Goal: Information Seeking & Learning: Learn about a topic

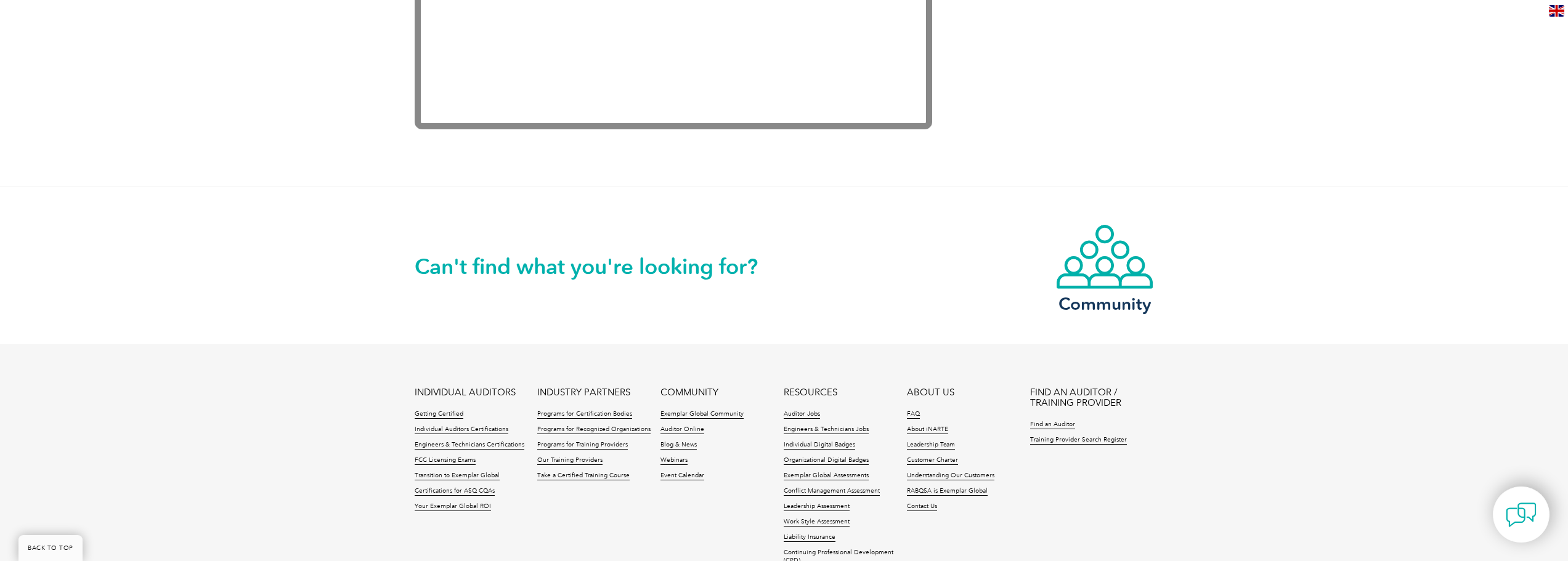
scroll to position [2615, 0]
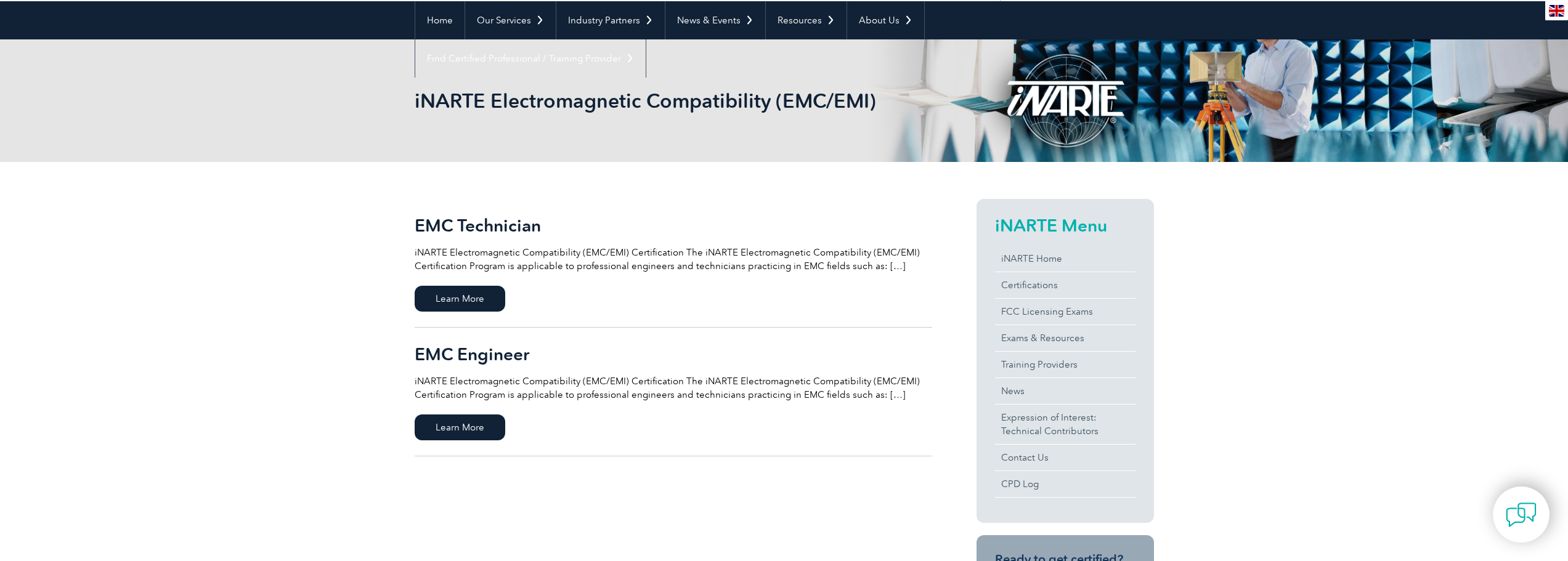
scroll to position [246, 0]
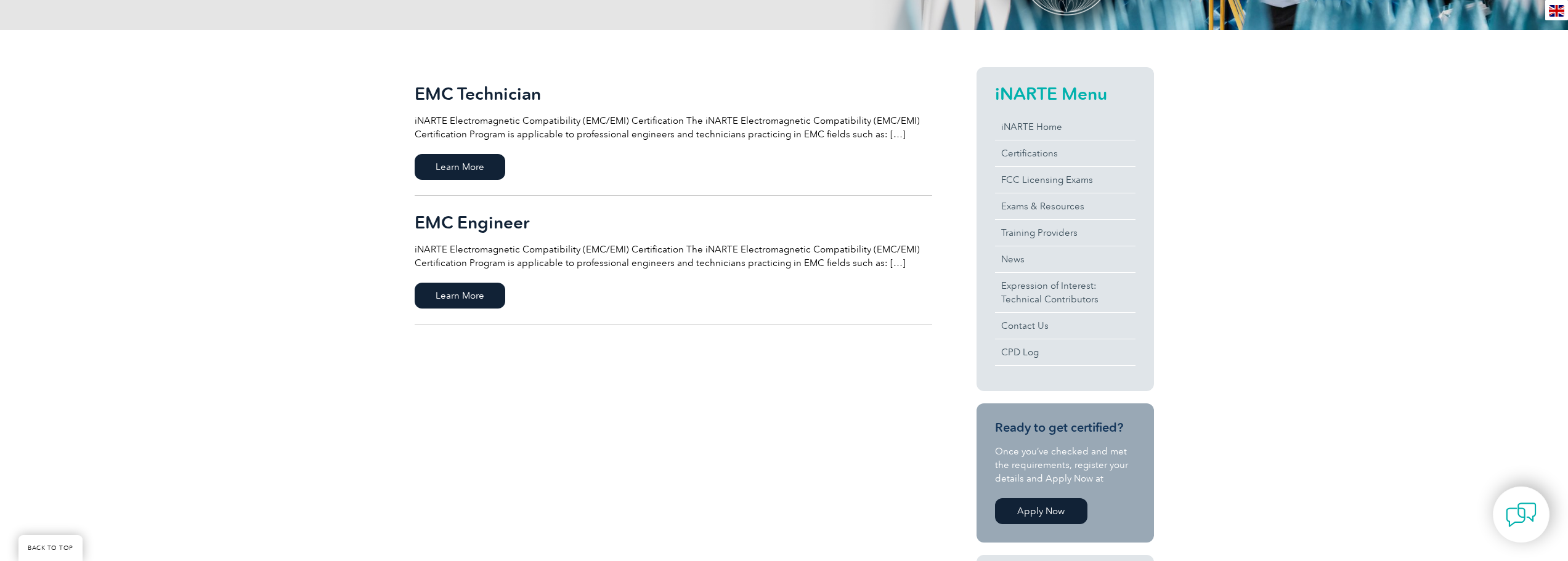
click at [459, 219] on h2 "EMC Engineer" at bounding box center [673, 222] width 517 height 19
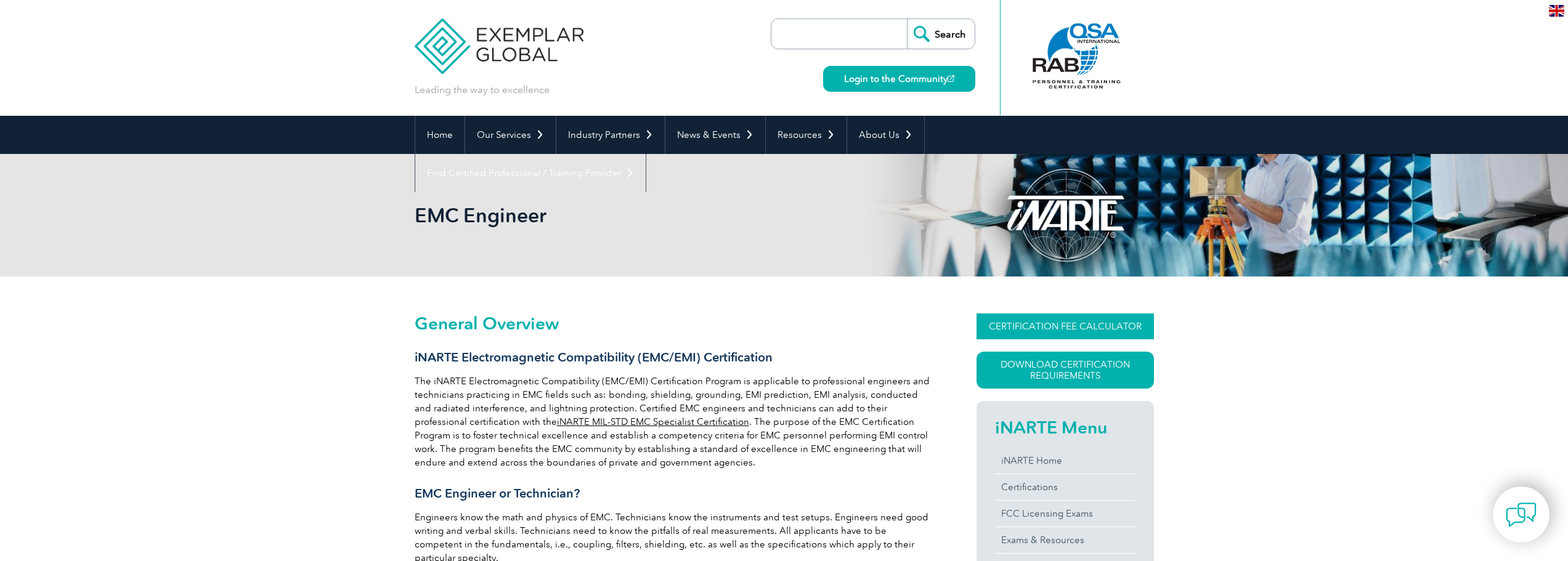
click at [1080, 319] on link "CERTIFICATION FEE CALCULATOR" at bounding box center [1066, 325] width 178 height 26
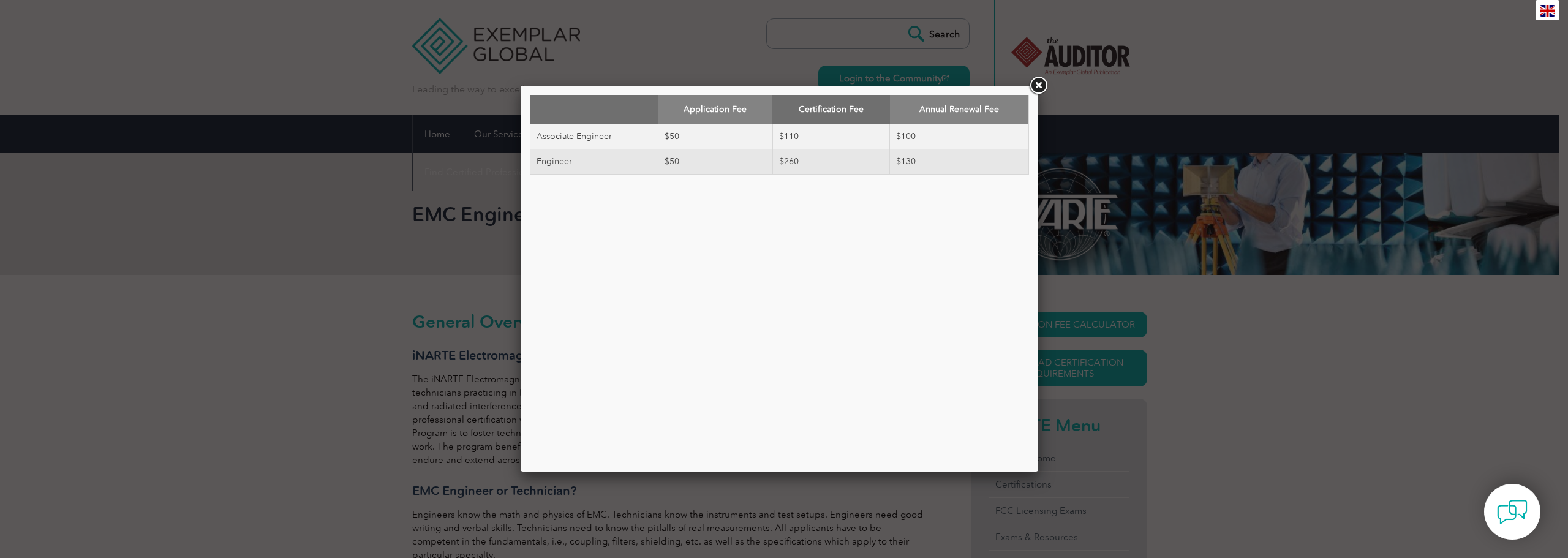
click at [1037, 83] on link at bounding box center [1037, 85] width 22 height 22
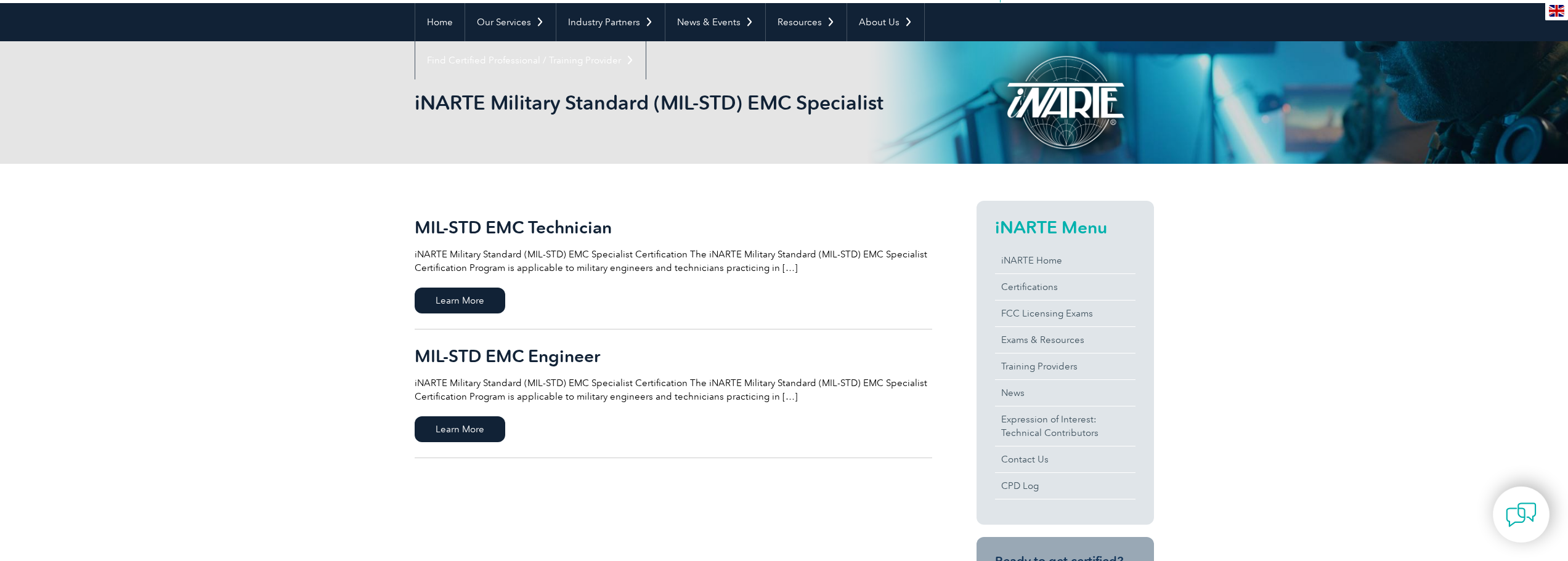
scroll to position [123, 0]
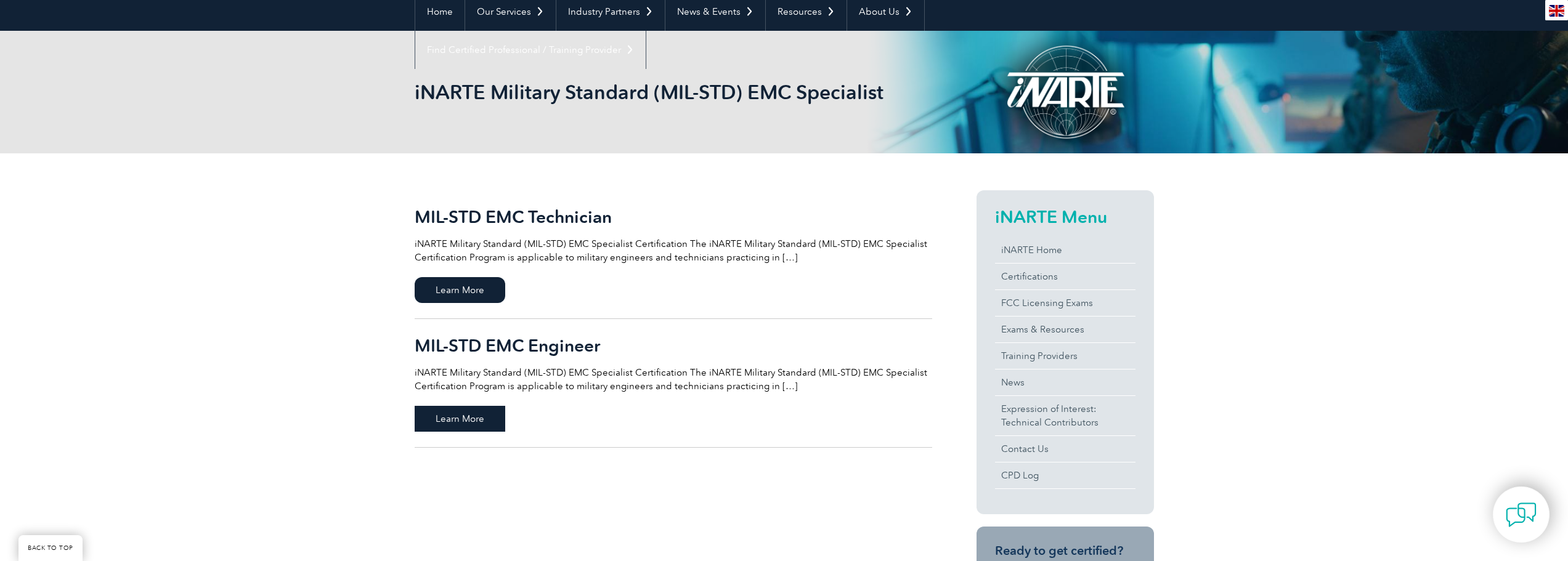
click at [478, 425] on span "Learn More" at bounding box center [459, 419] width 91 height 26
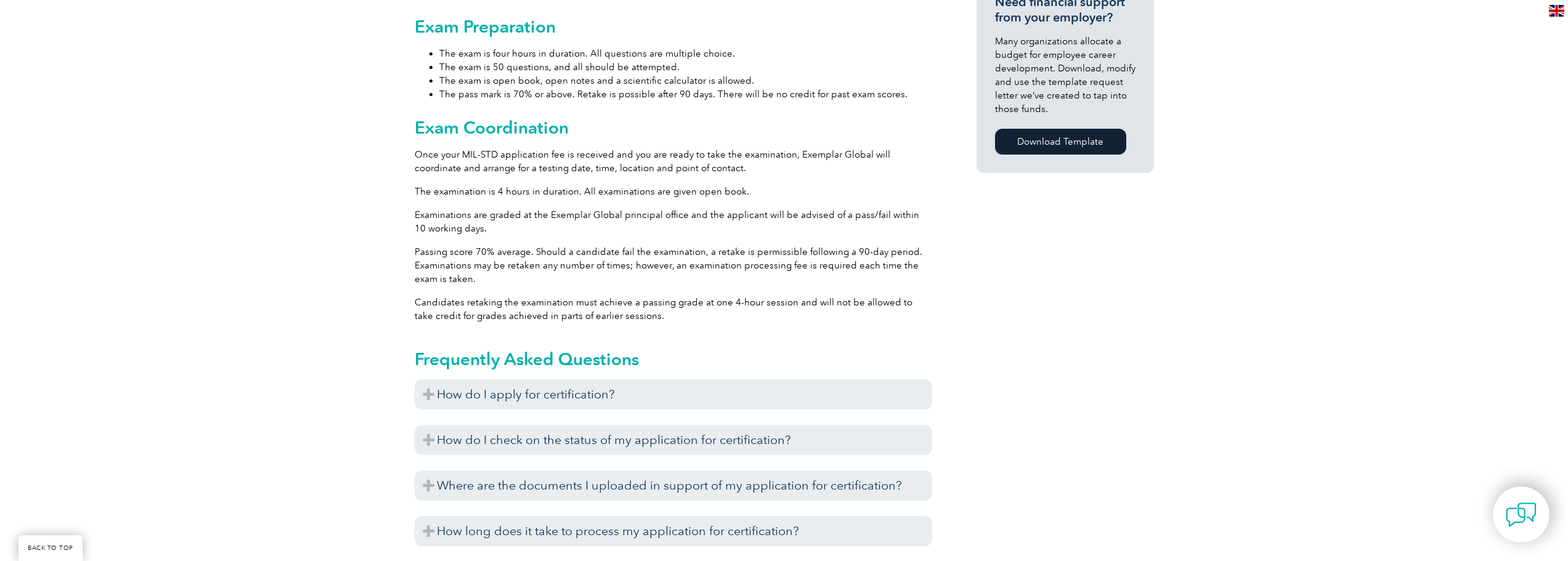
scroll to position [1096, 0]
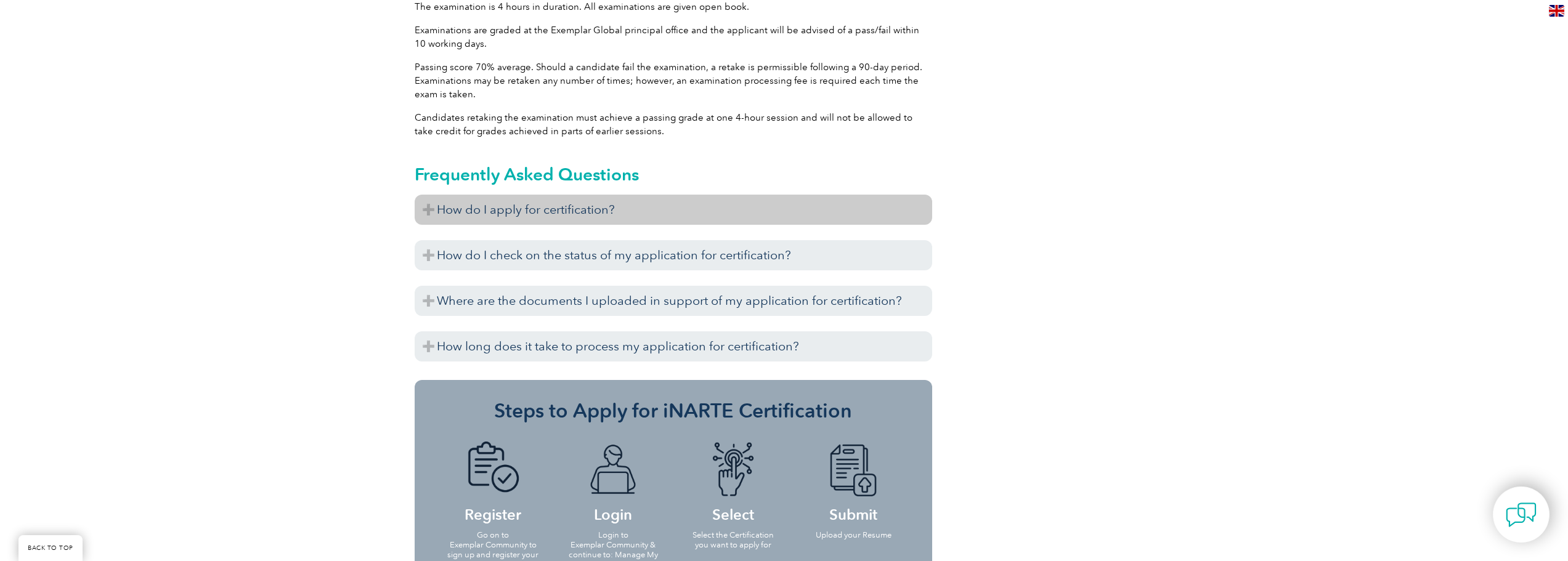
click at [516, 208] on h3 "How do I apply for certification?" at bounding box center [673, 209] width 517 height 30
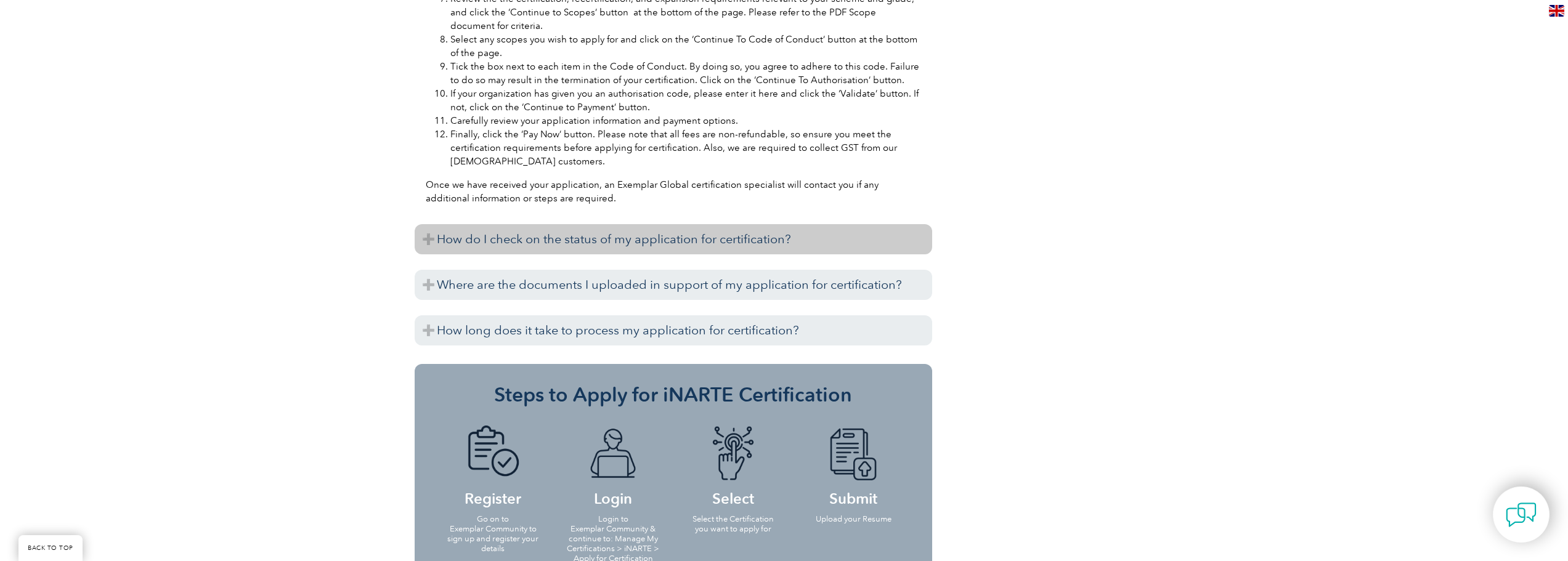
scroll to position [1650, 0]
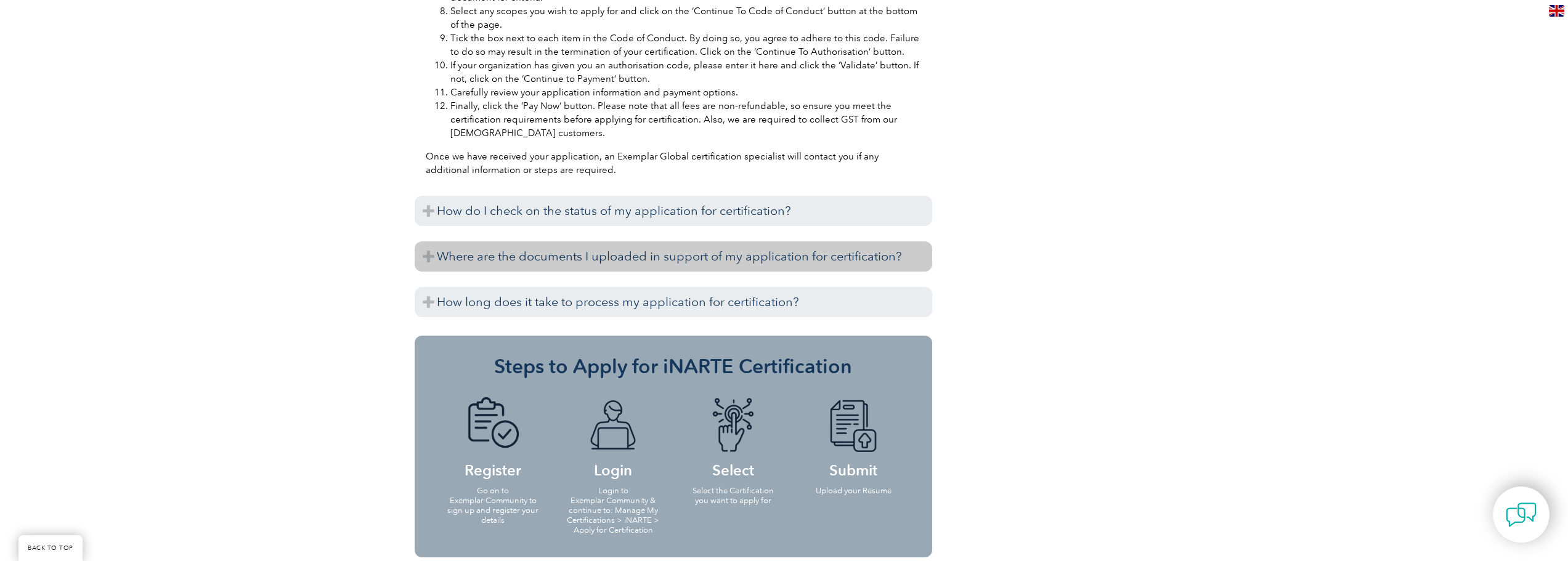
click at [490, 259] on h3 "Where are the documents I uploaded in support of my application for certificati…" at bounding box center [673, 257] width 517 height 30
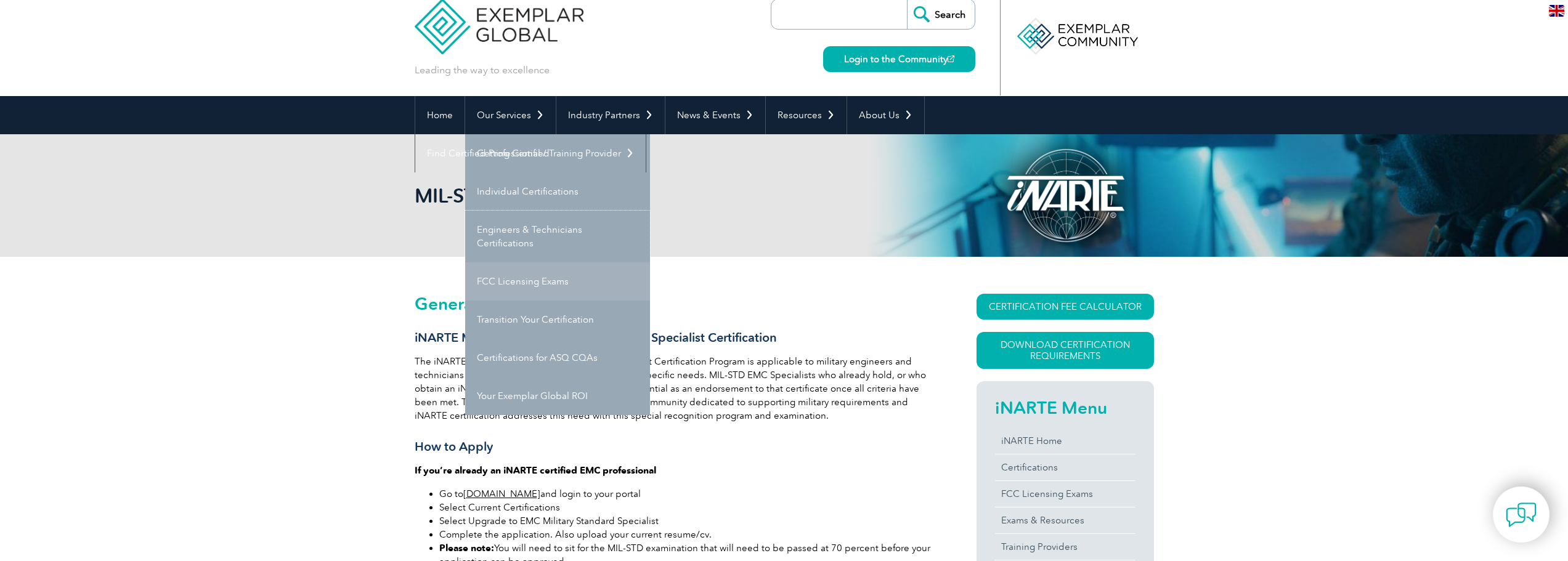
scroll to position [0, 0]
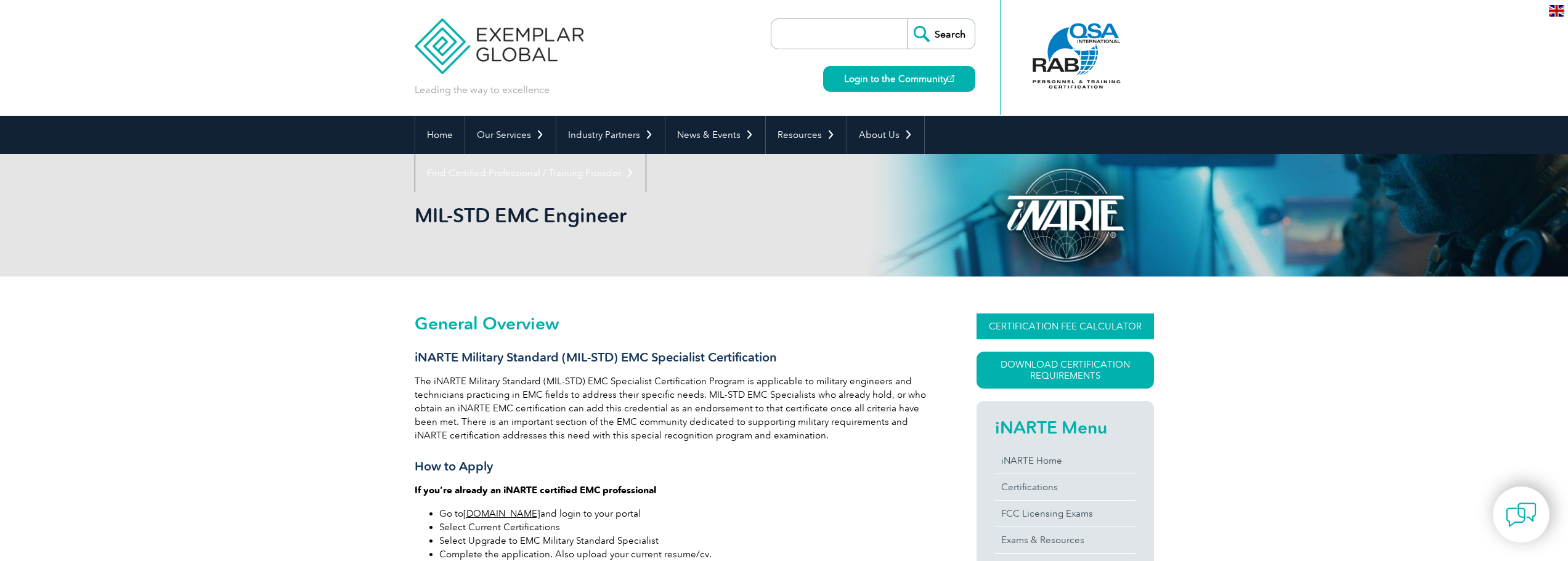
click at [1044, 322] on link "CERTIFICATION FEE CALCULATOR" at bounding box center [1066, 325] width 178 height 26
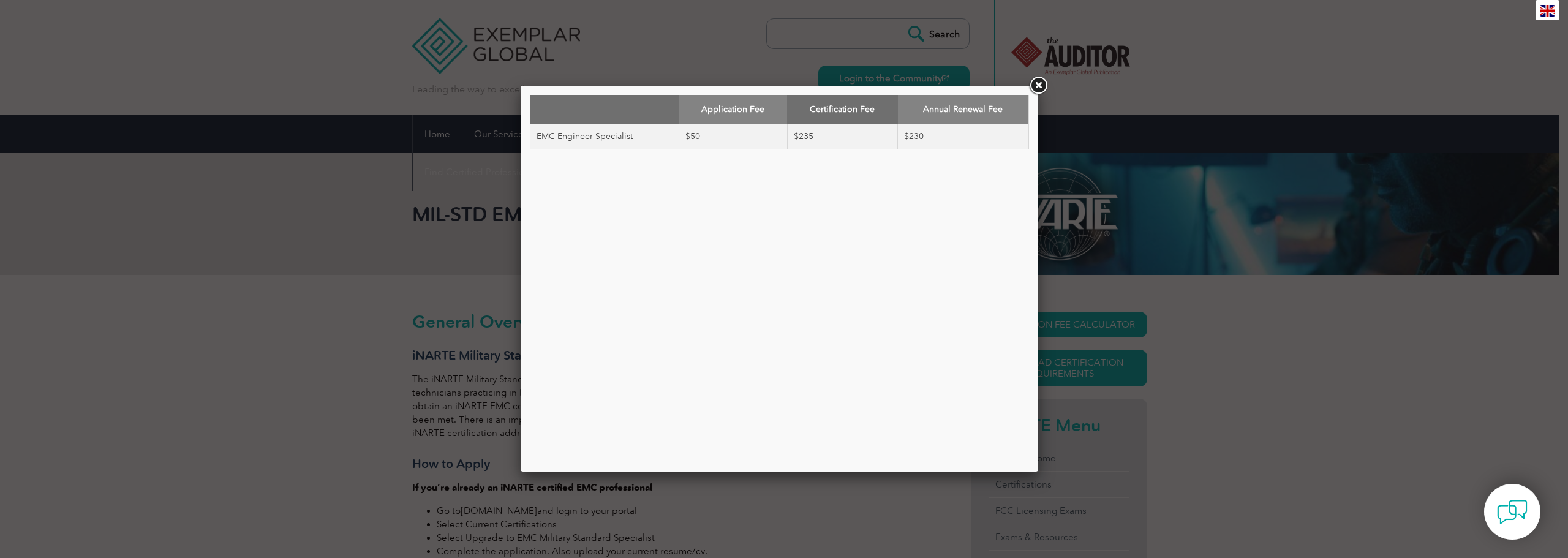
click at [1037, 82] on link at bounding box center [1037, 85] width 22 height 22
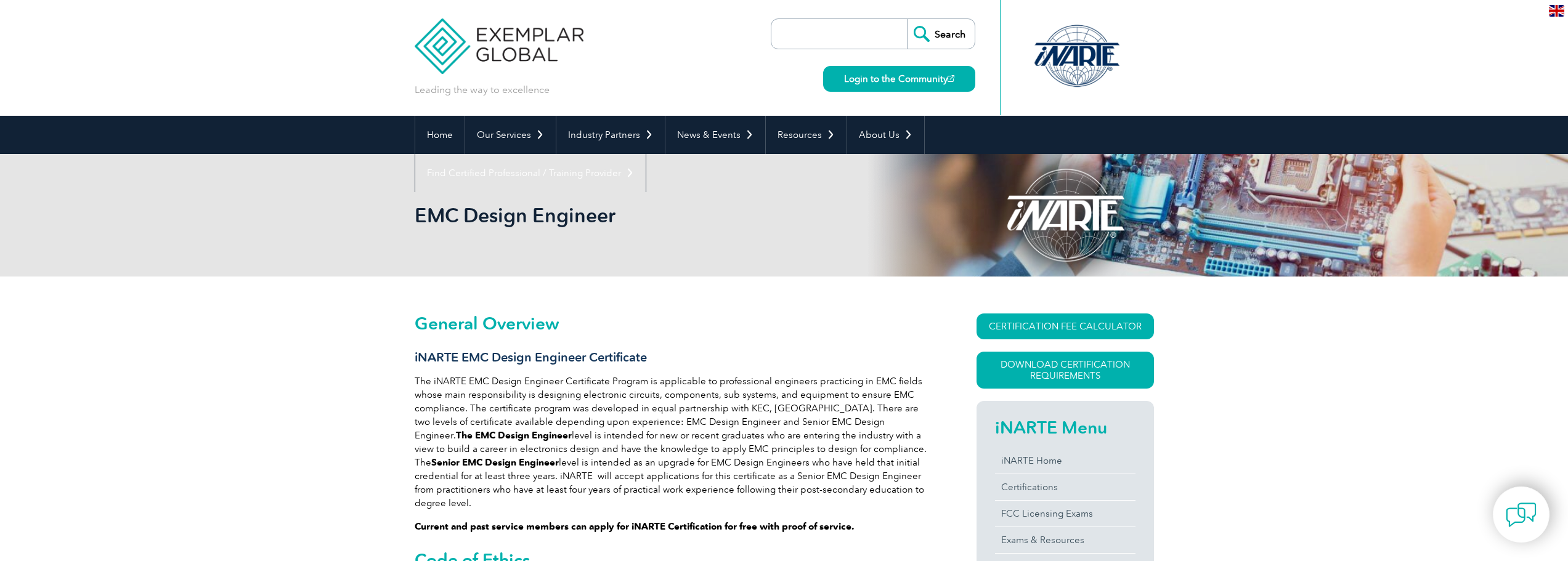
drag, startPoint x: 385, startPoint y: 368, endPoint x: 393, endPoint y: 145, distance: 223.1
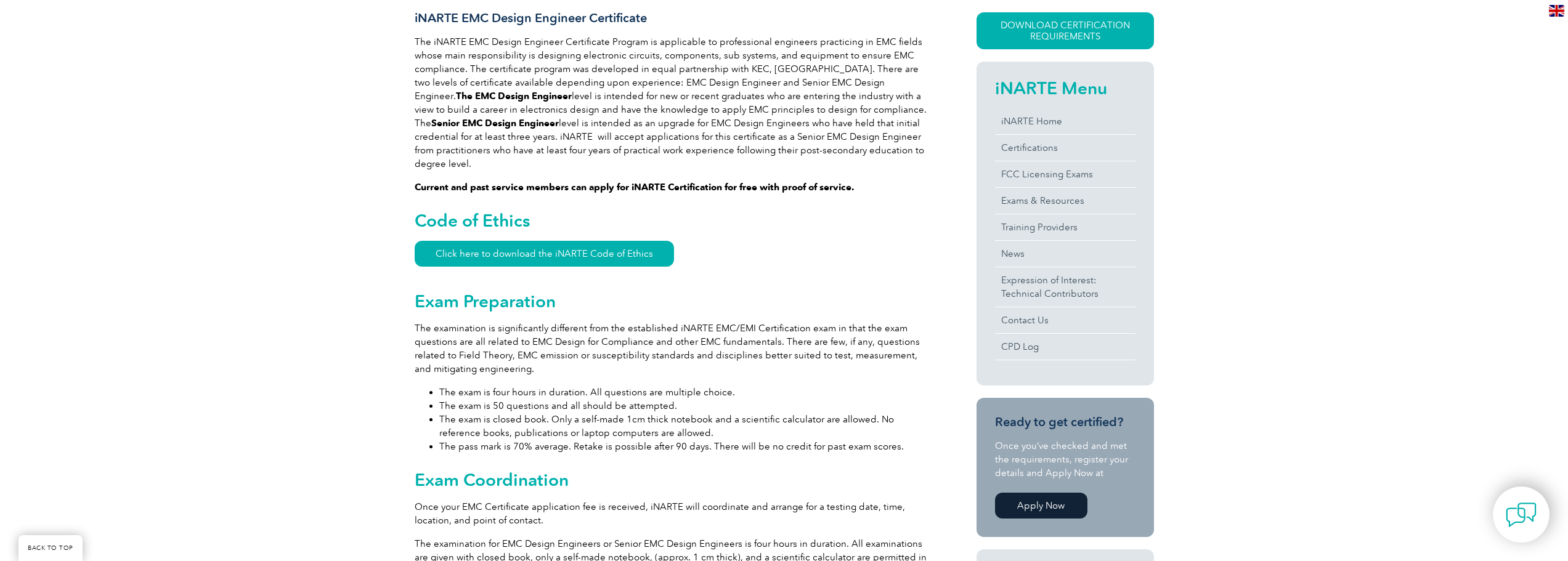
scroll to position [492, 0]
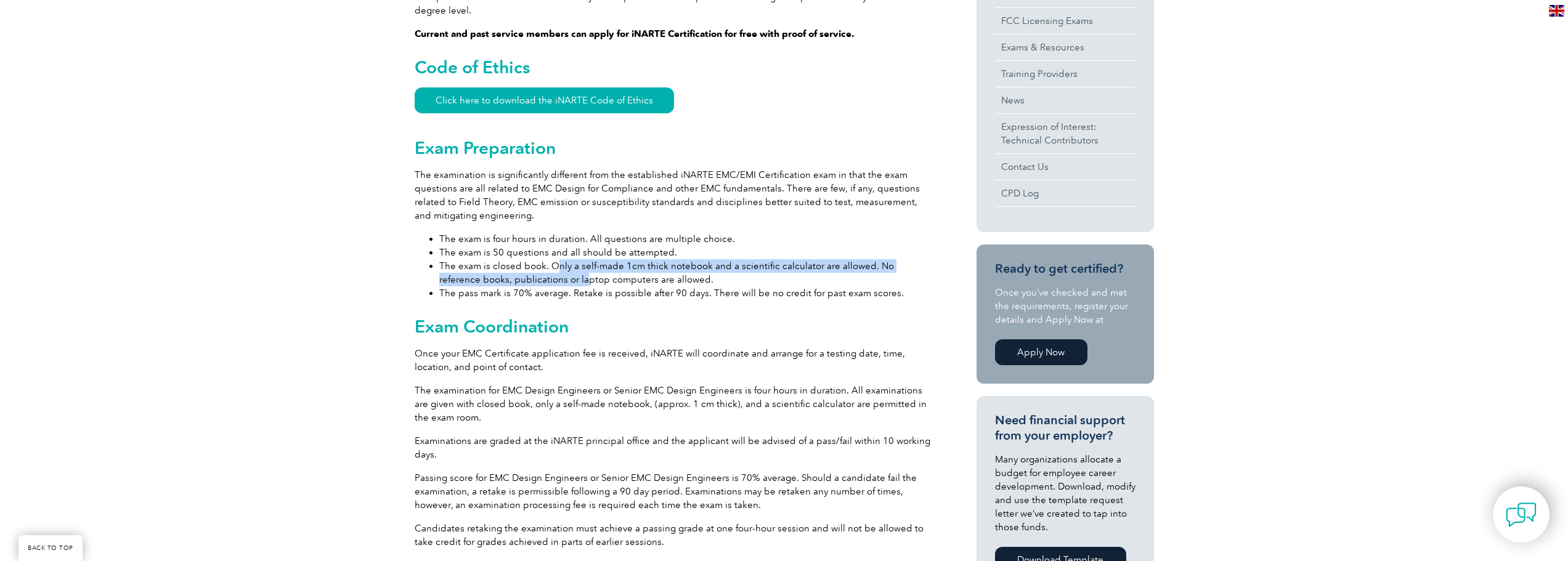
drag, startPoint x: 554, startPoint y: 254, endPoint x: 540, endPoint y: 266, distance: 18.4
click at [540, 266] on li "The exam is closed book. Only a self-made 1cm thick notebook and a scientific c…" at bounding box center [685, 273] width 493 height 27
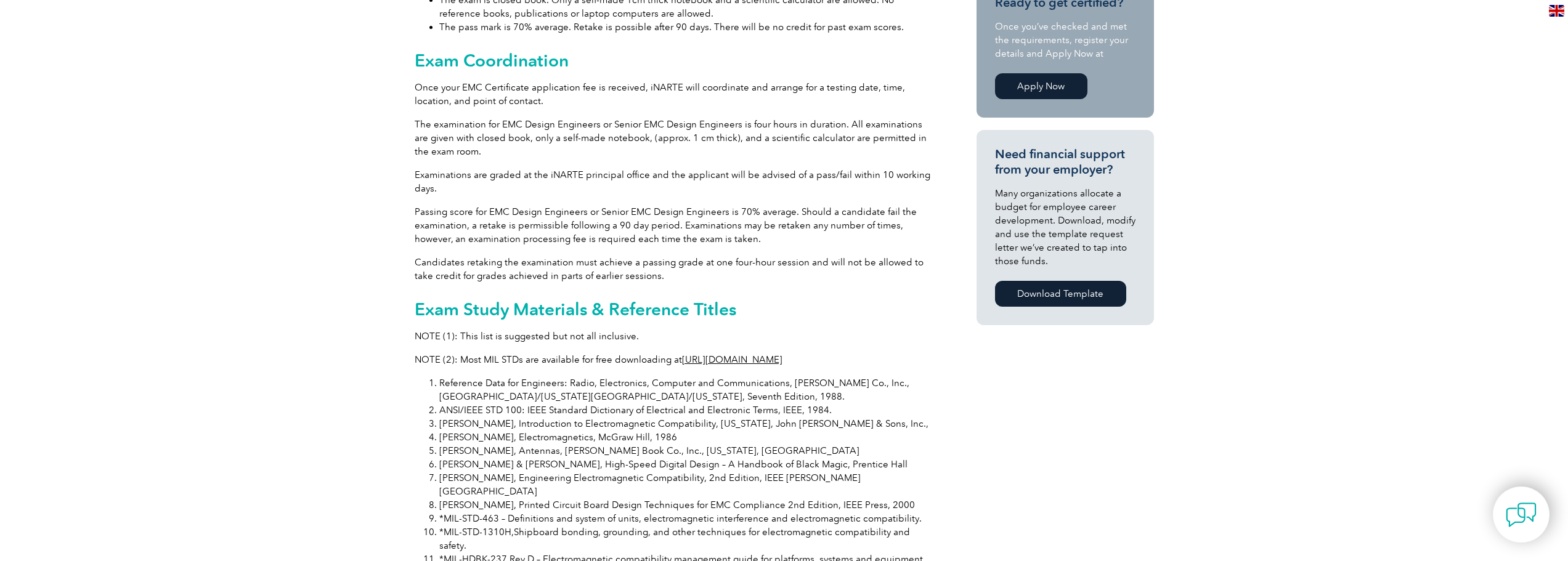
scroll to position [0, 0]
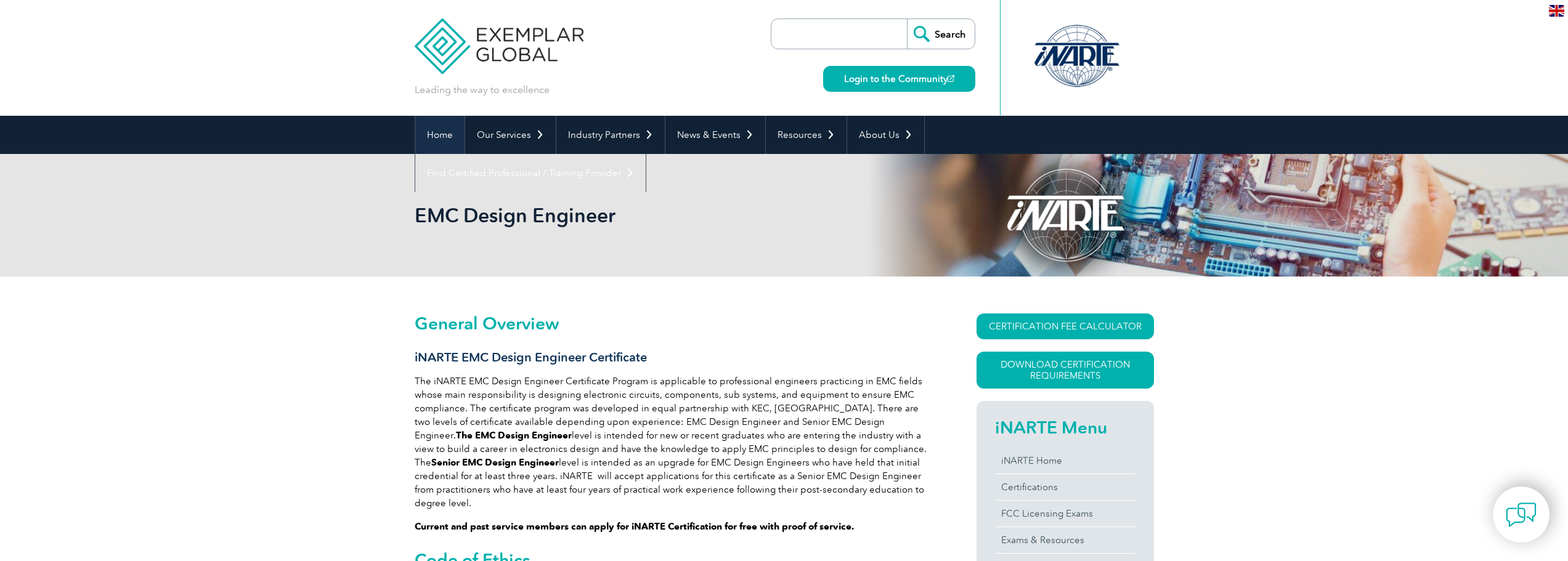
drag, startPoint x: 389, startPoint y: 350, endPoint x: 421, endPoint y: 137, distance: 215.4
click at [437, 355] on h3 "iNARTE EMC Design Engineer Certificate" at bounding box center [673, 358] width 517 height 16
drag, startPoint x: 437, startPoint y: 355, endPoint x: 428, endPoint y: 356, distance: 9.1
click at [427, 356] on h3 "iNARTE EMC Design Engineer Certificate" at bounding box center [673, 358] width 517 height 16
copy h3 "iNARTE"
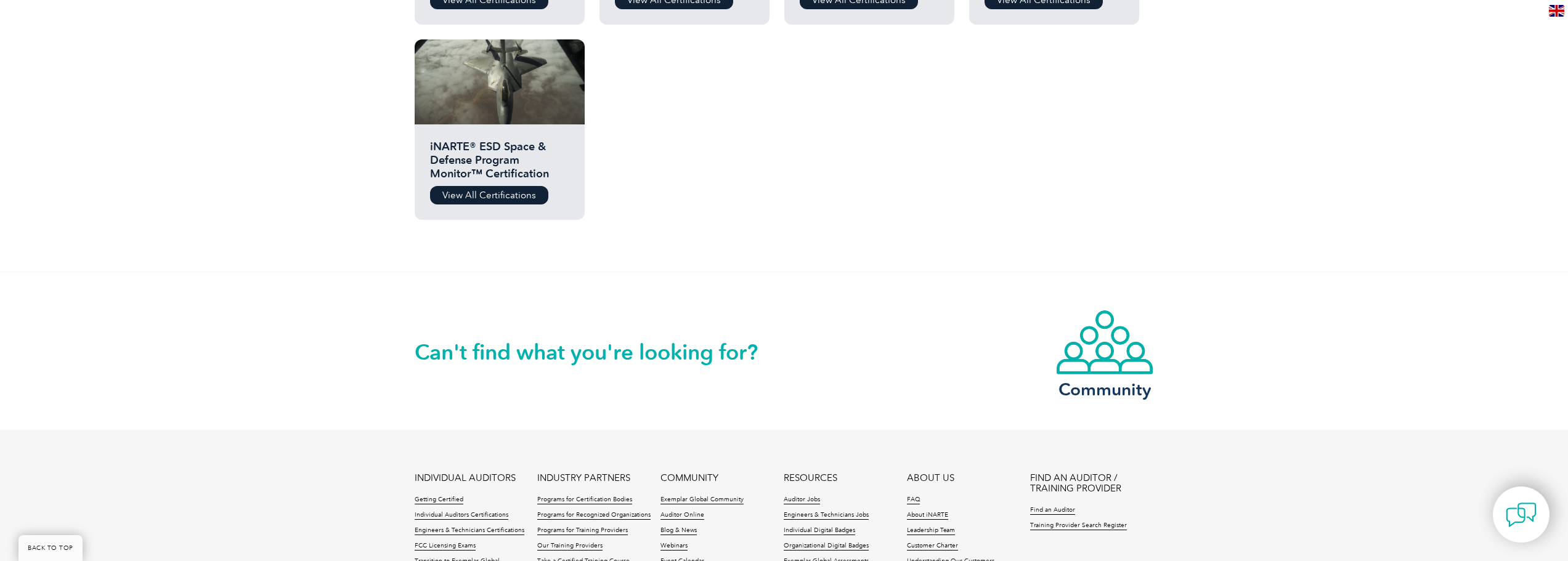
scroll to position [923, 0]
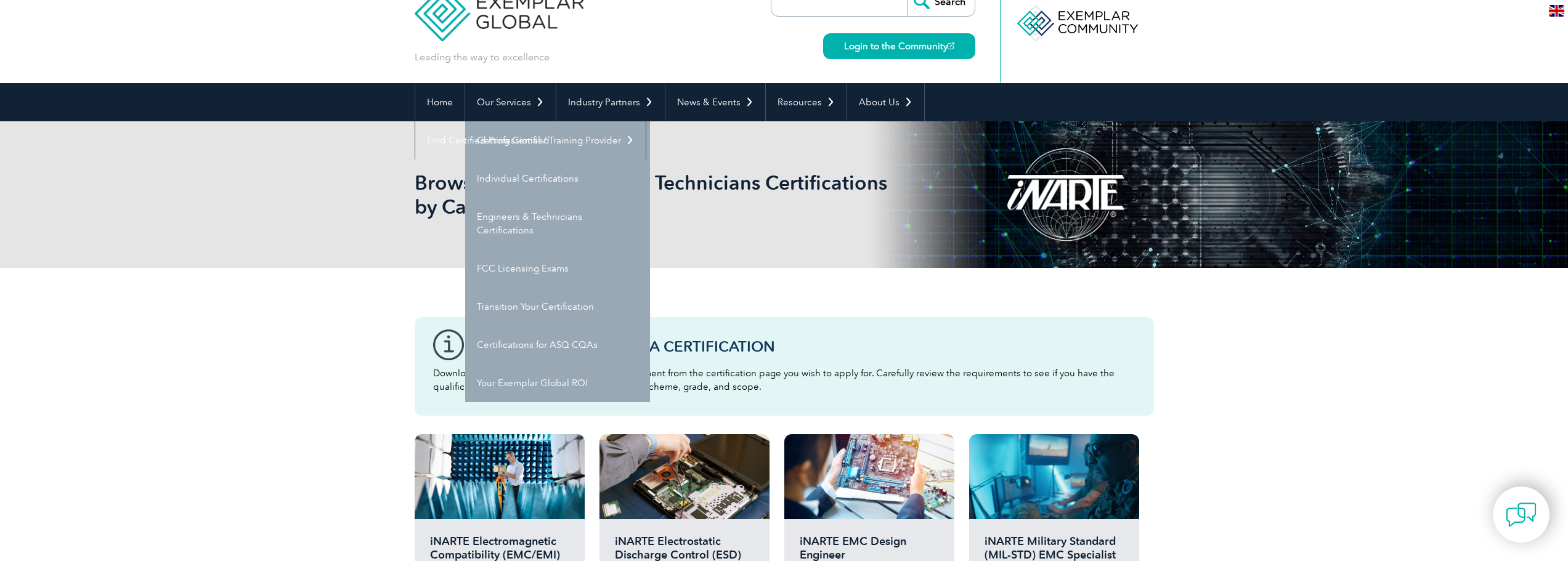
scroll to position [246, 0]
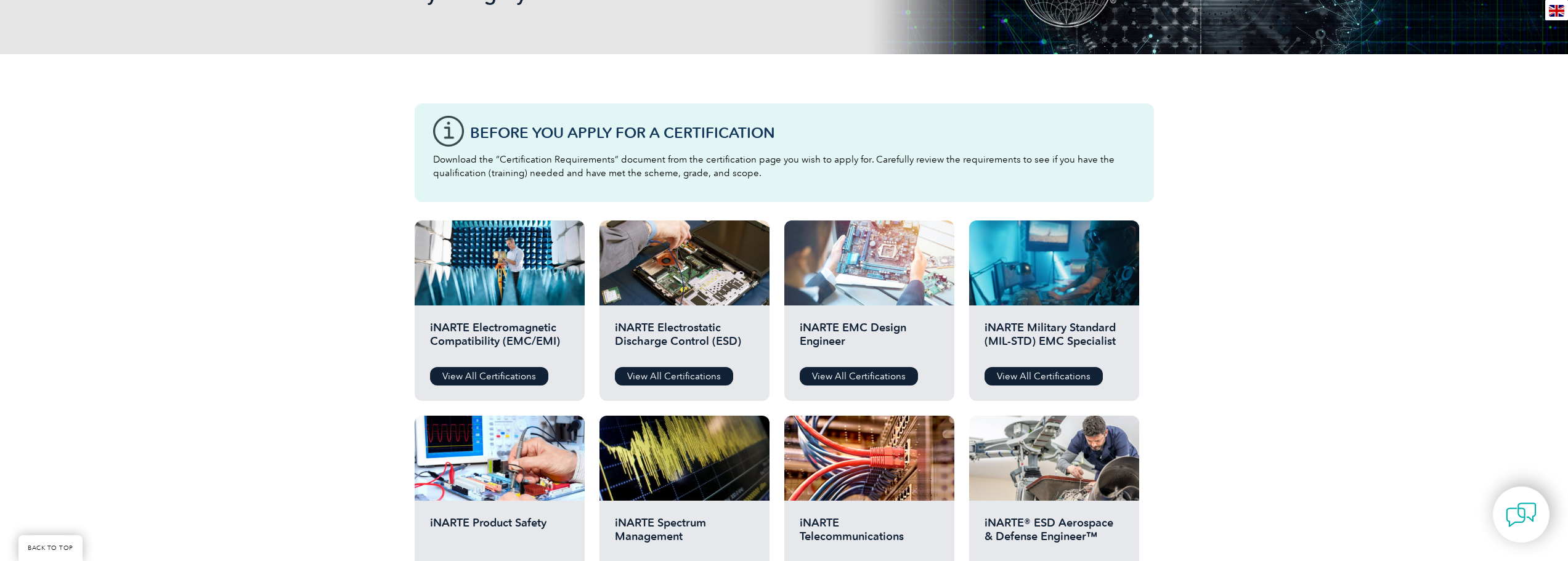
click at [885, 265] on div at bounding box center [869, 263] width 170 height 85
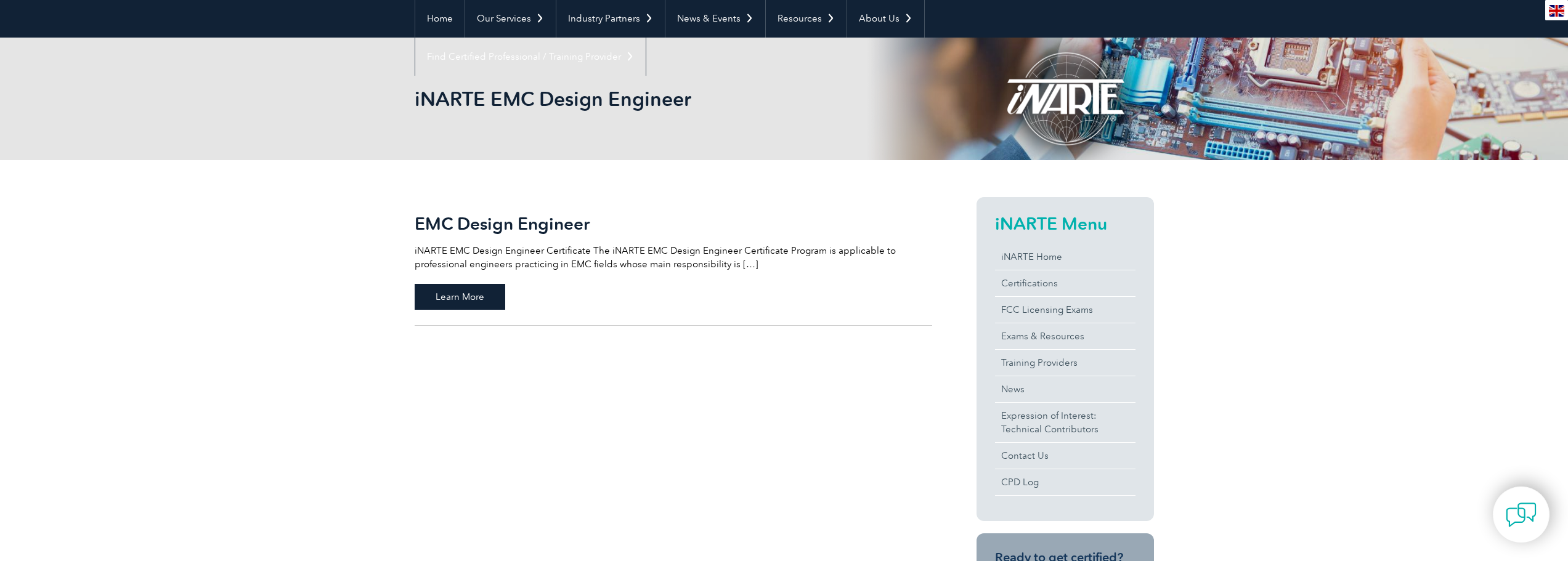
scroll to position [123, 0]
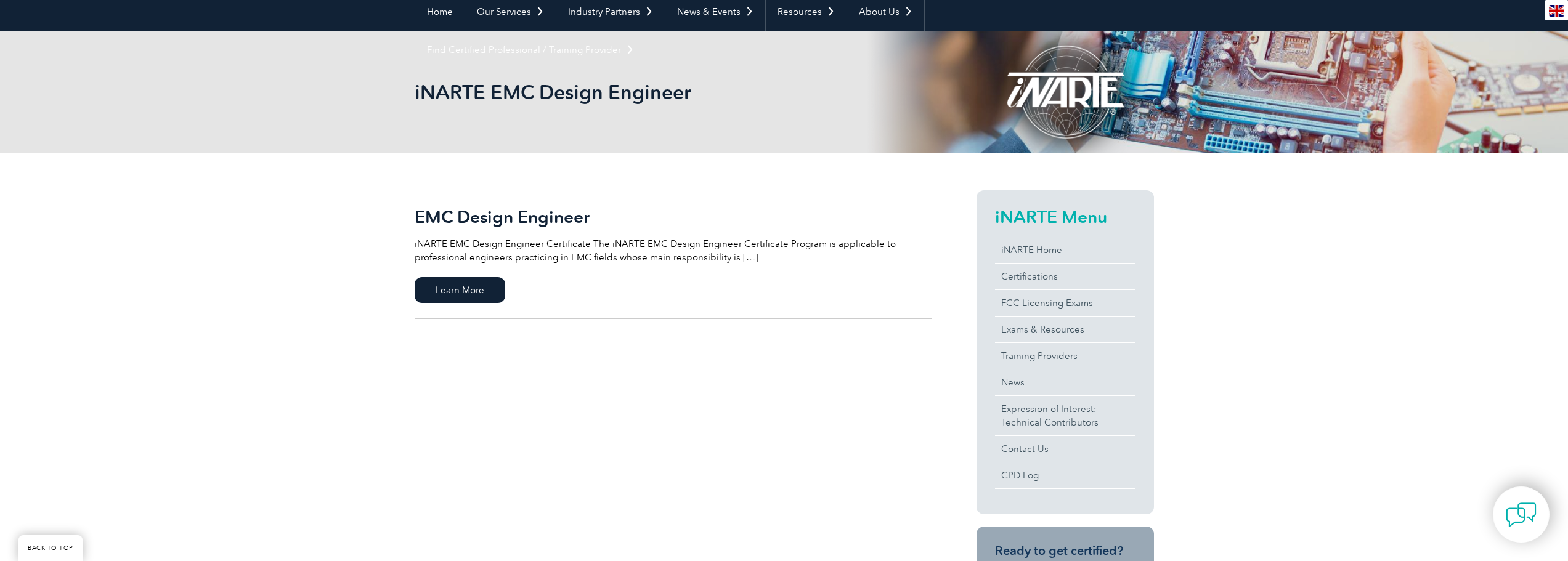
click at [477, 215] on h2 "EMC Design Engineer" at bounding box center [673, 216] width 517 height 19
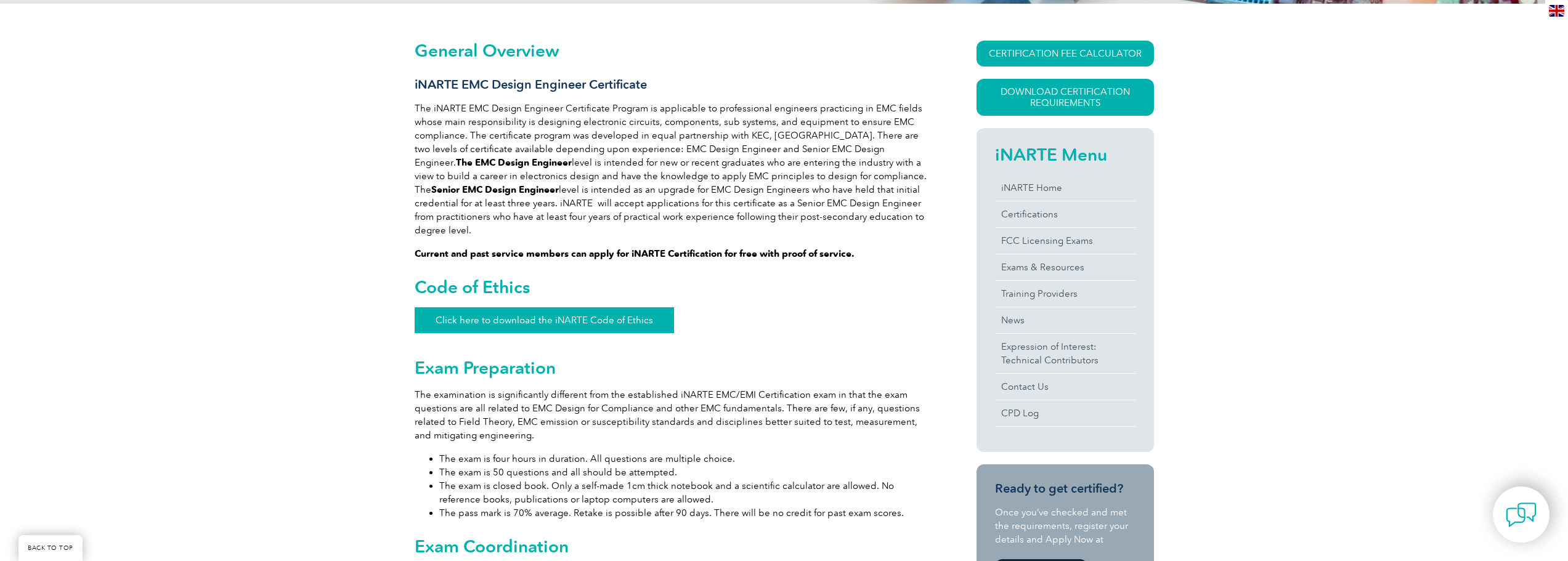
scroll to position [295, 0]
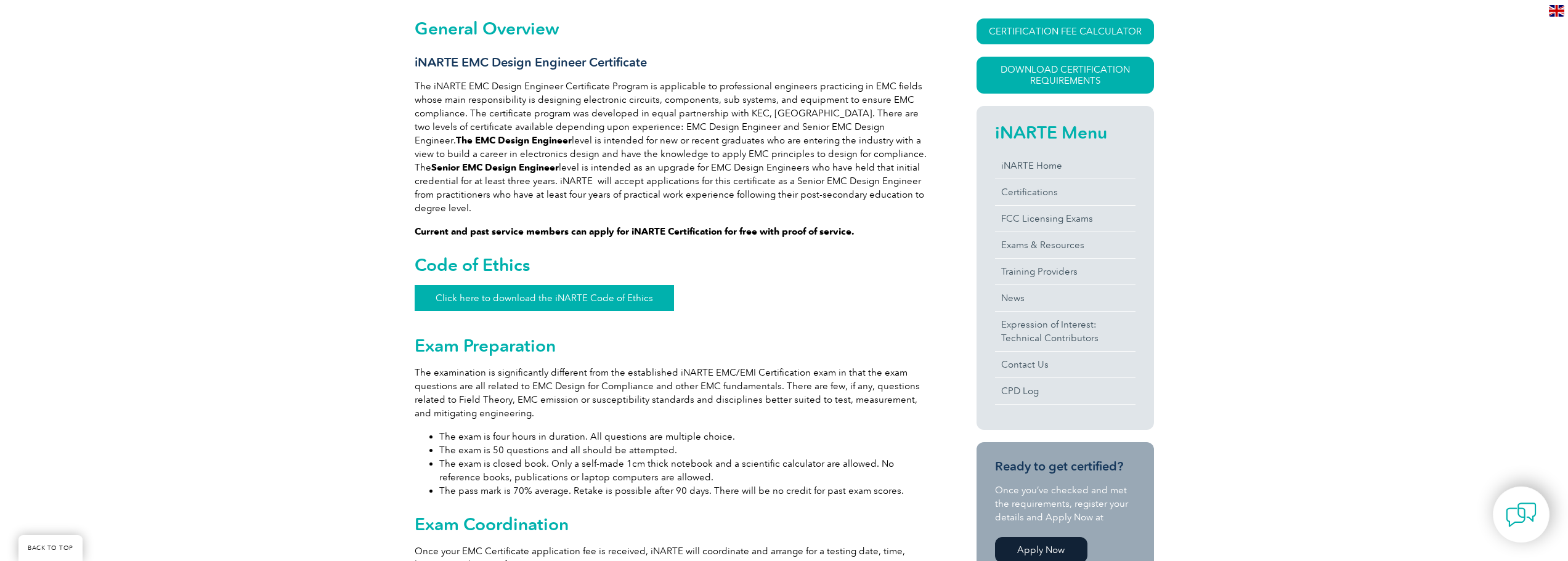
click at [483, 295] on link "Click here to download the iNARTE Code of Ethics" at bounding box center [544, 297] width 260 height 26
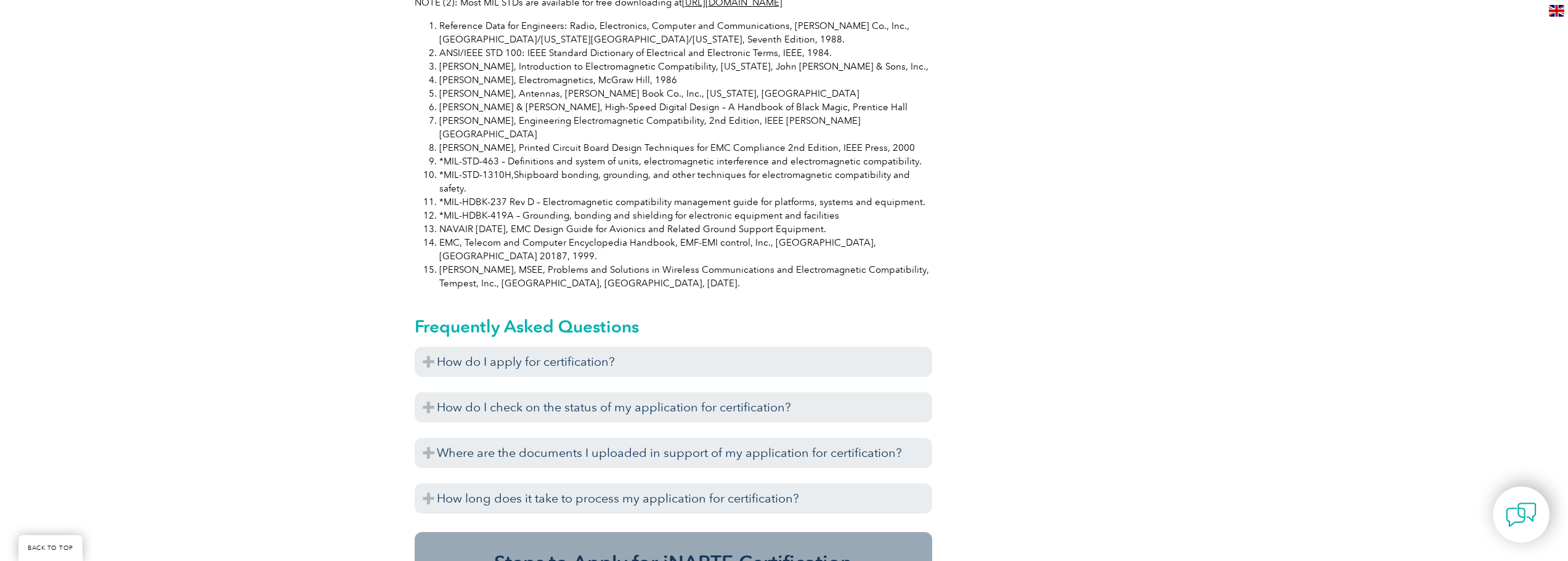
scroll to position [1219, 0]
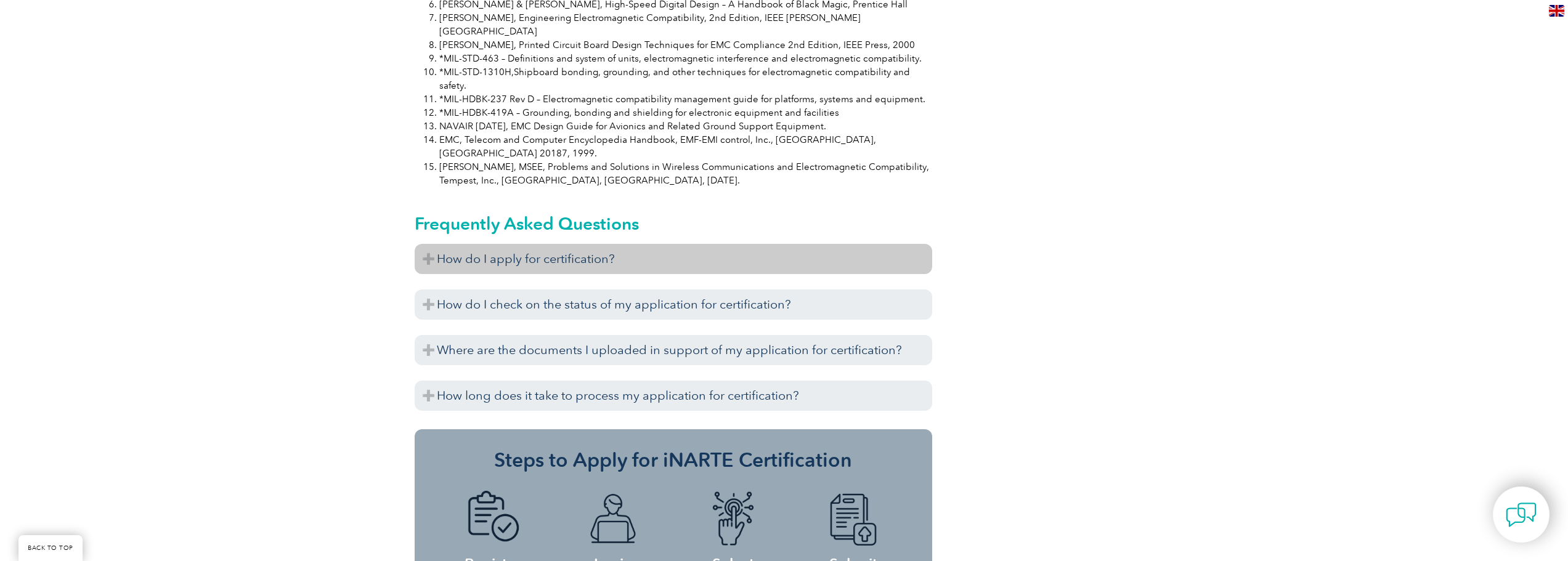
click at [495, 244] on h3 "How do I apply for certification?" at bounding box center [673, 259] width 517 height 30
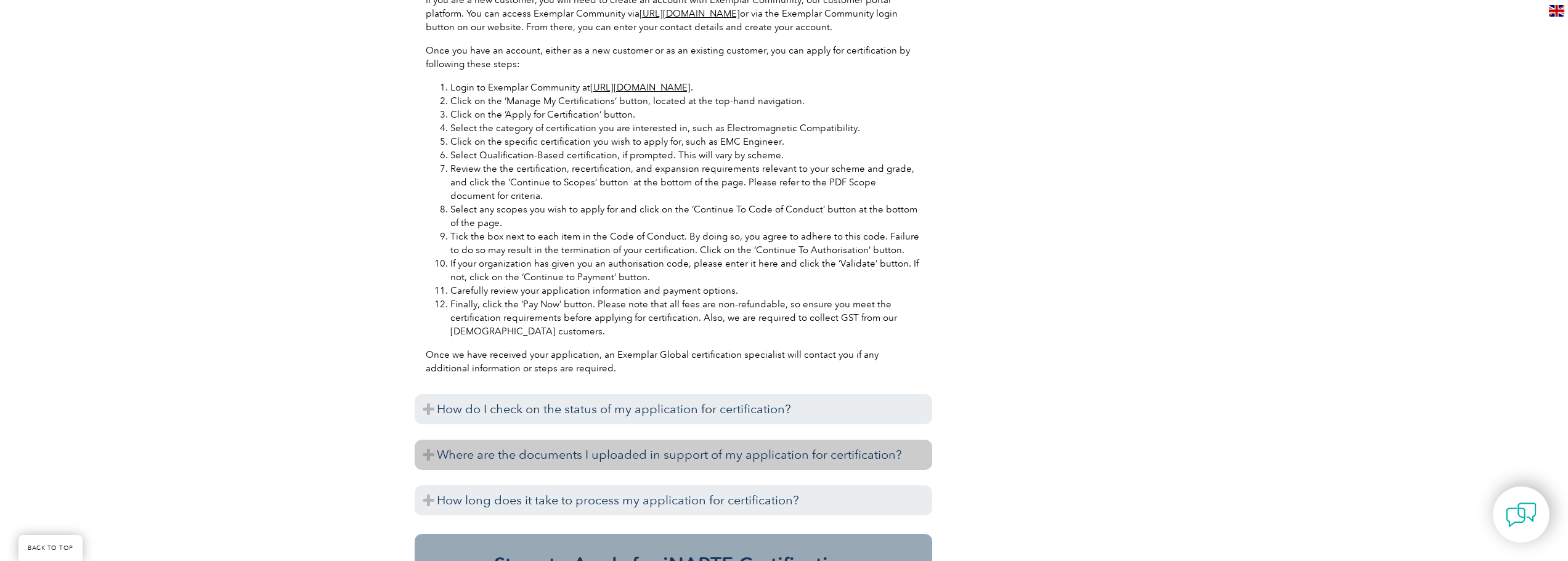
scroll to position [1650, 0]
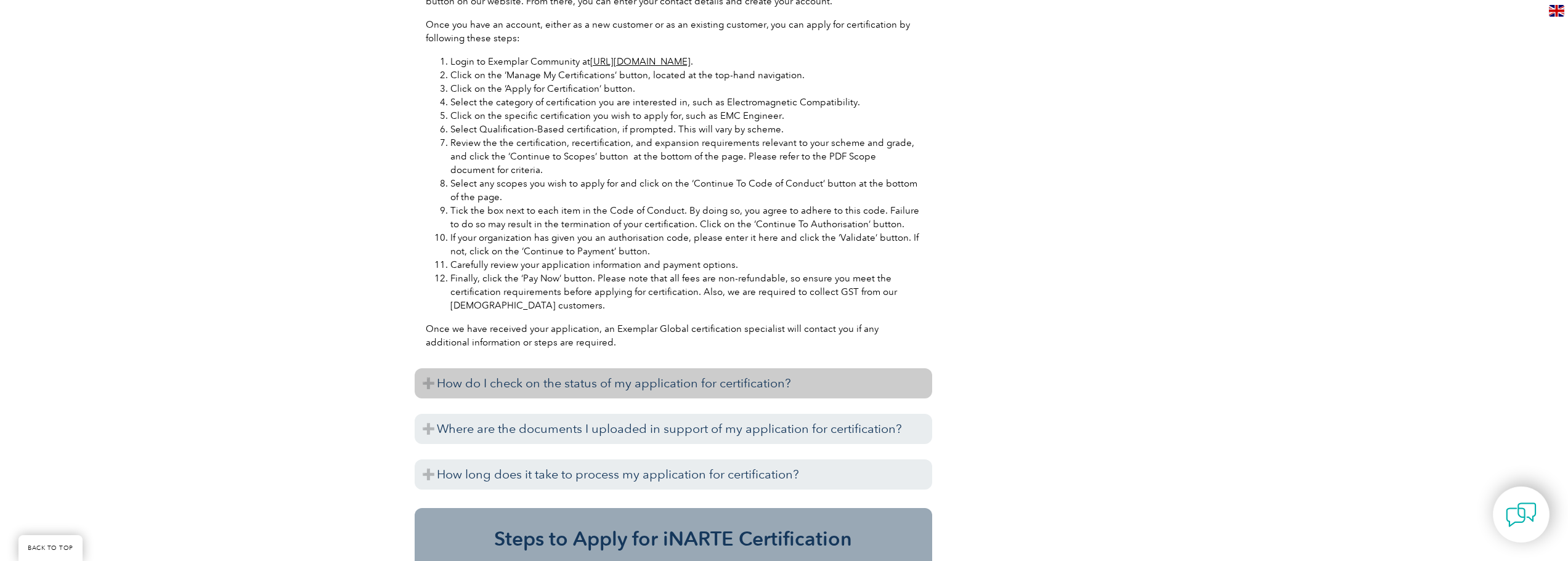
click at [500, 368] on h3 "How do I check on the status of my application for certification?" at bounding box center [673, 383] width 517 height 30
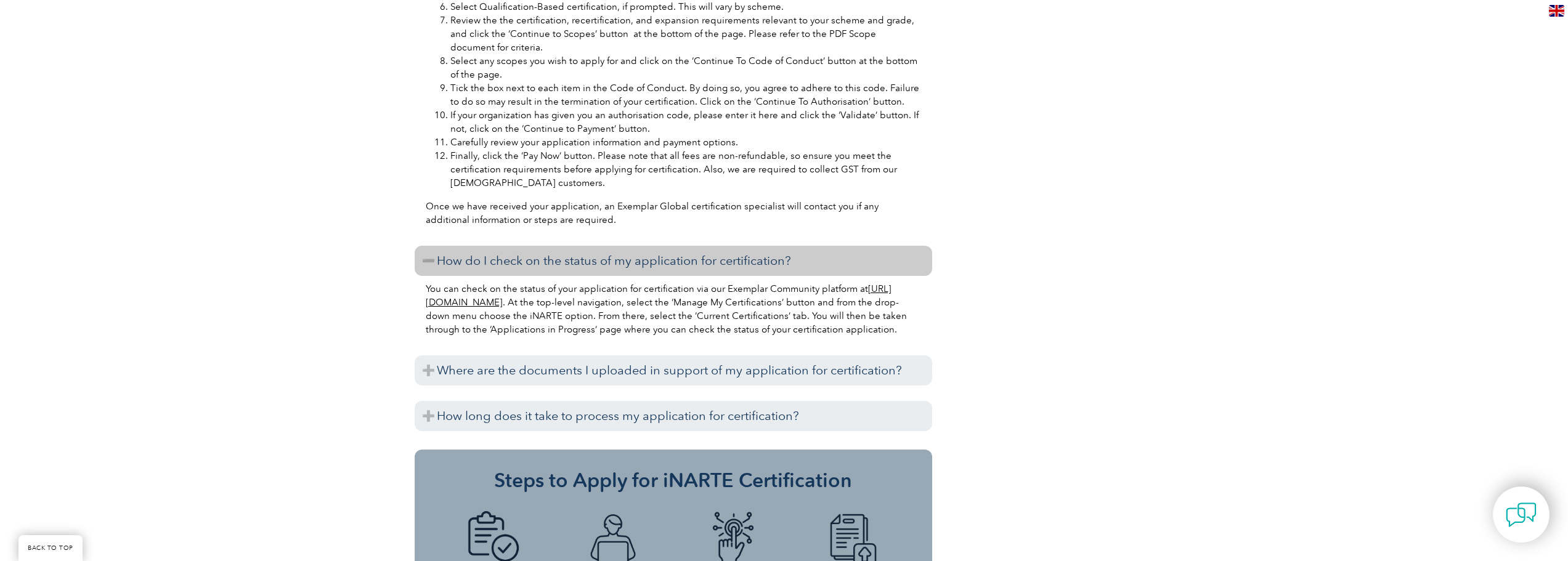
scroll to position [1773, 0]
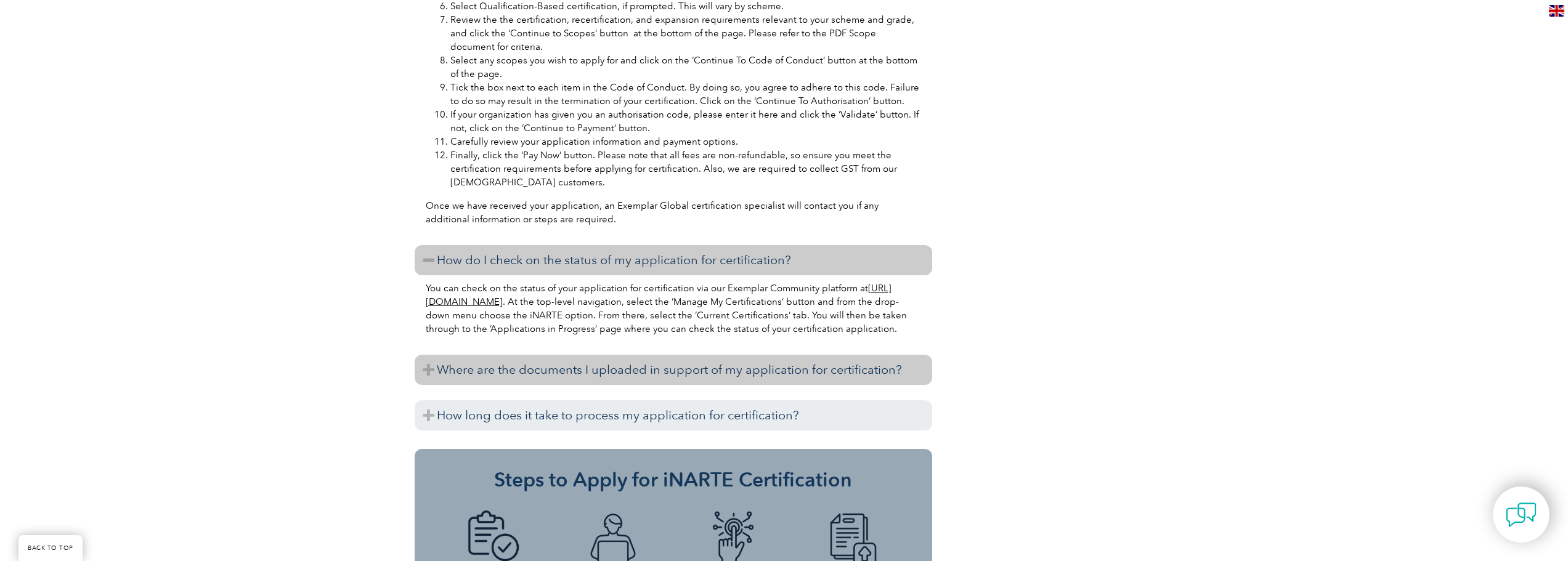
click at [480, 354] on h3 "Where are the documents I uploaded in support of my application for certificati…" at bounding box center [673, 369] width 517 height 30
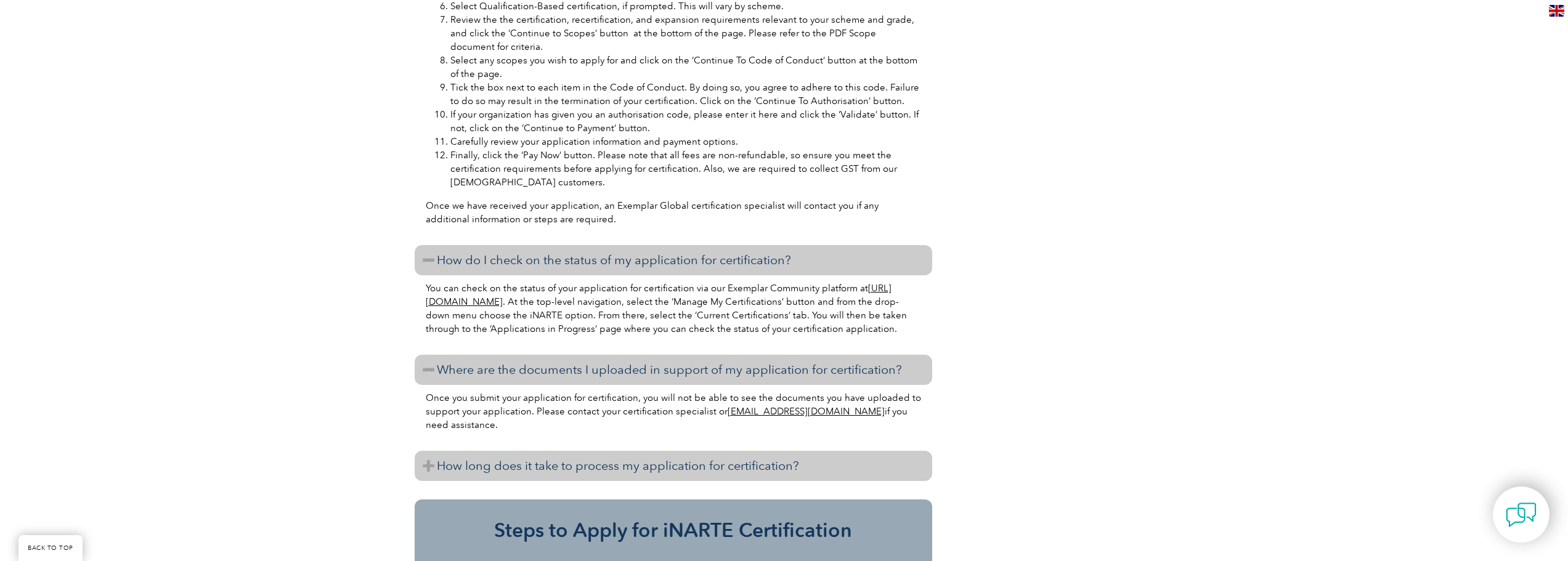
click at [498, 451] on h3 "How long does it take to process my application for certification?" at bounding box center [673, 466] width 517 height 30
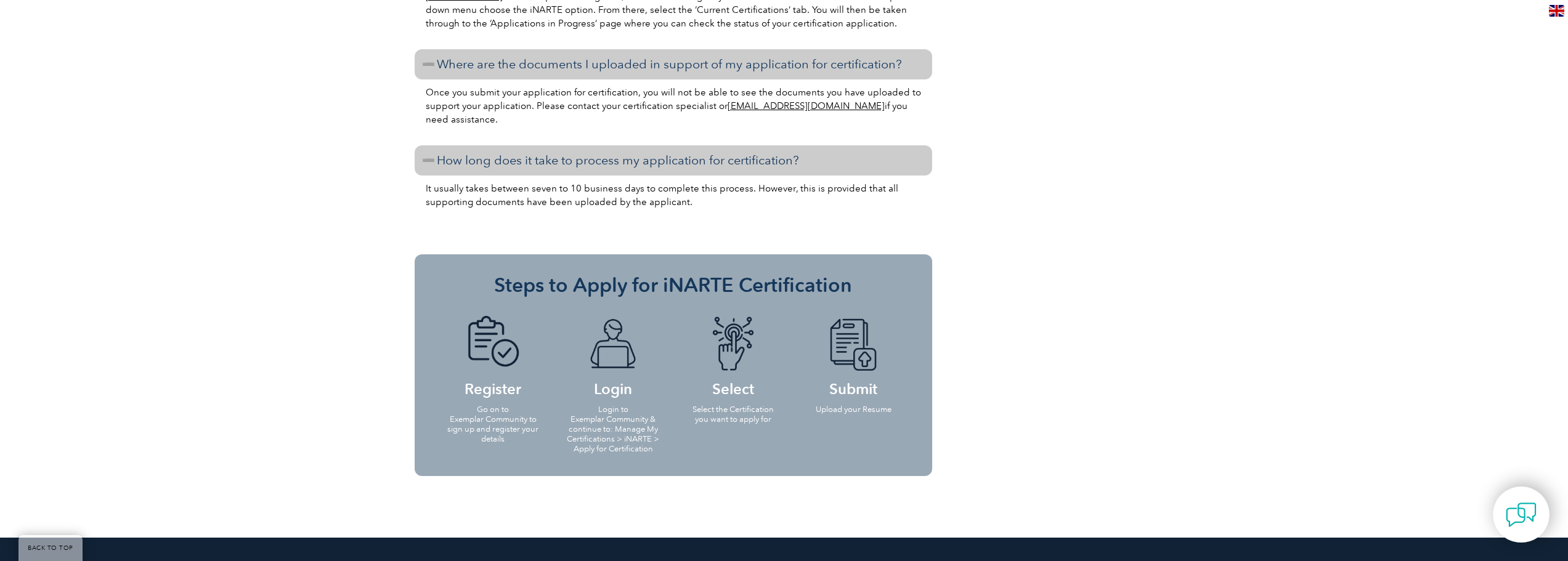
scroll to position [2080, 0]
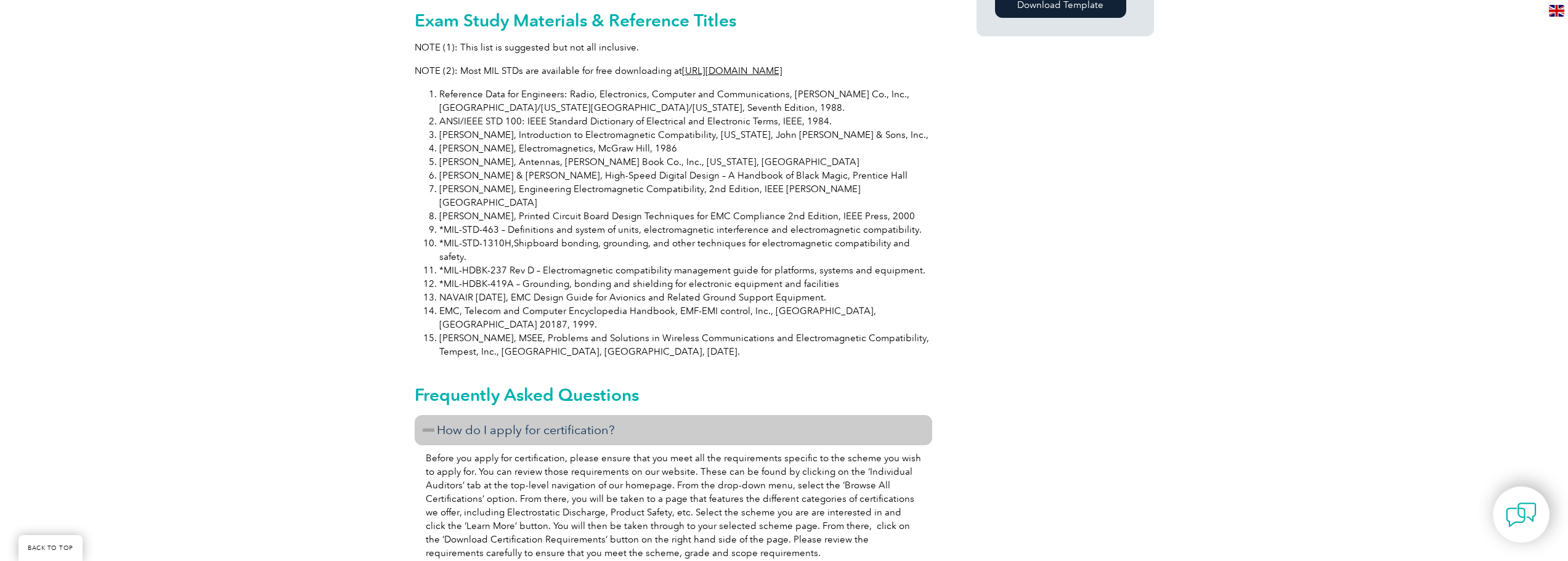
drag, startPoint x: 351, startPoint y: 426, endPoint x: 417, endPoint y: 301, distance: 141.4
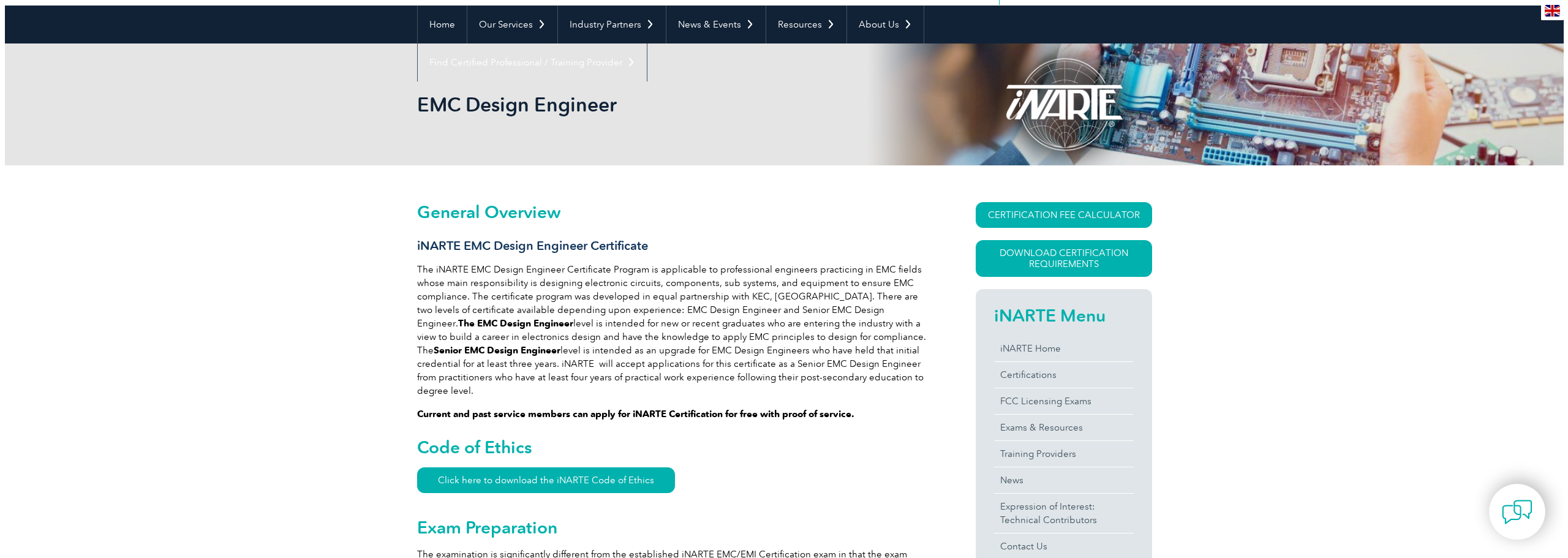
scroll to position [48, 0]
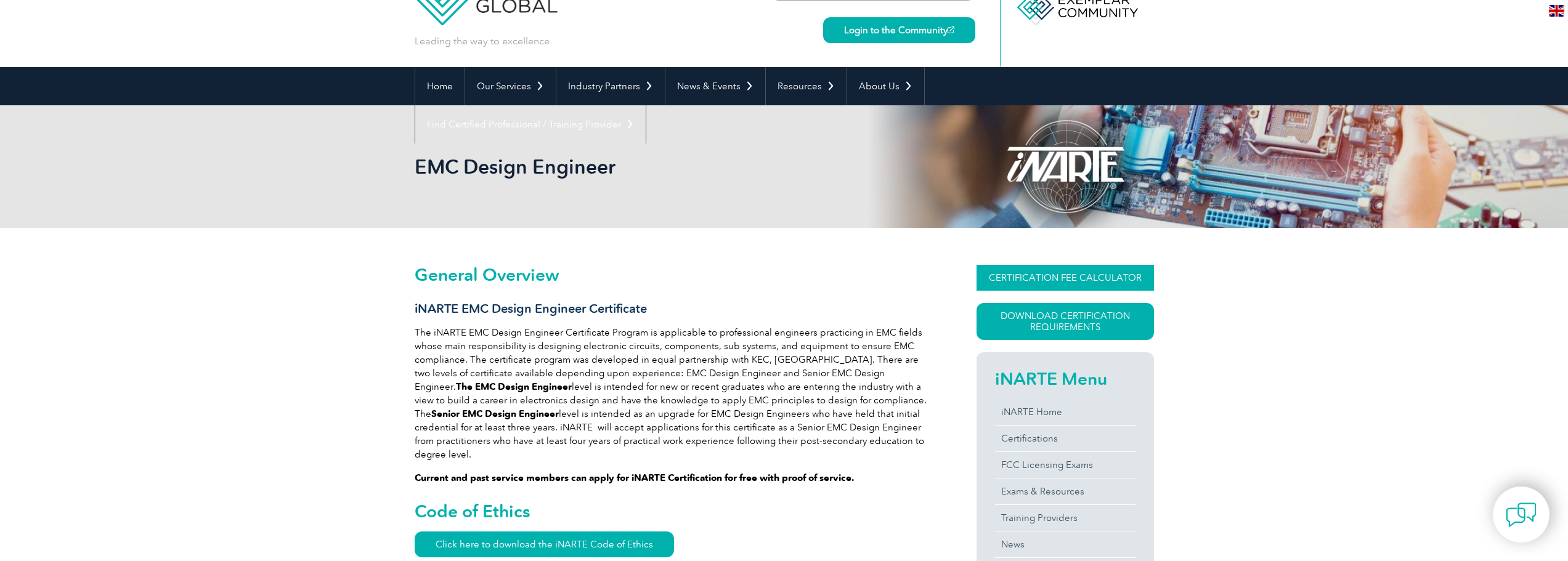
click at [1076, 283] on link "CERTIFICATION FEE CALCULATOR" at bounding box center [1066, 277] width 178 height 26
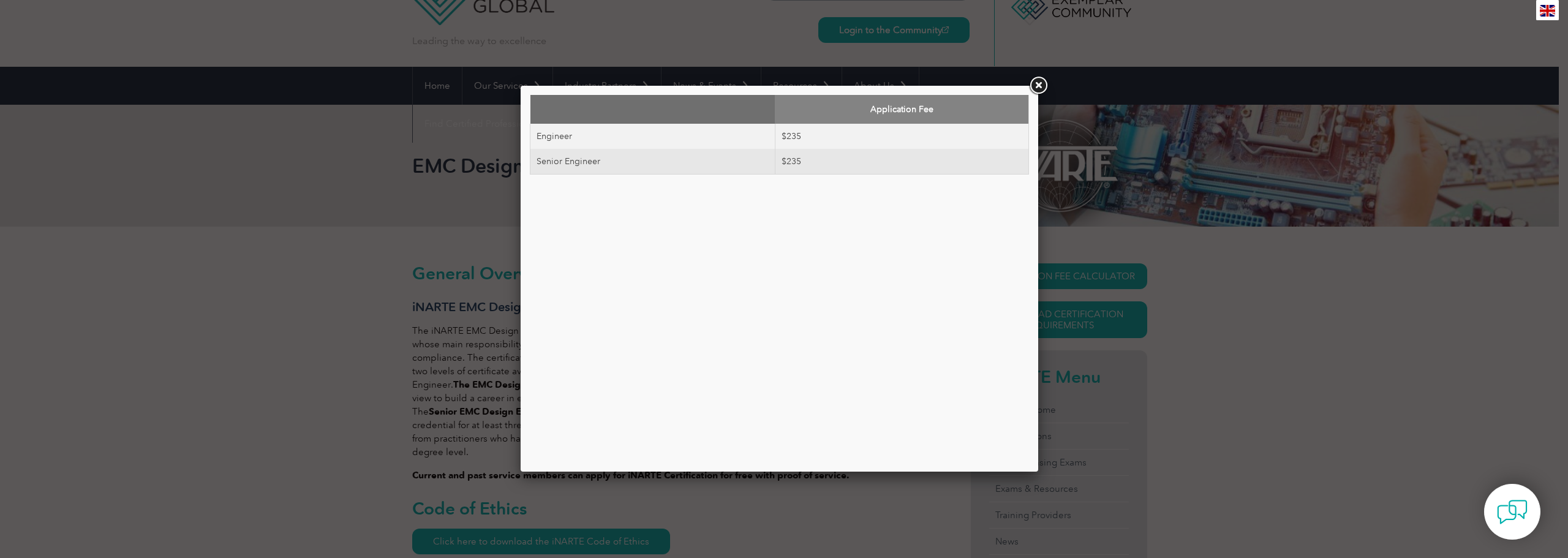
click at [1034, 86] on link at bounding box center [1037, 85] width 22 height 22
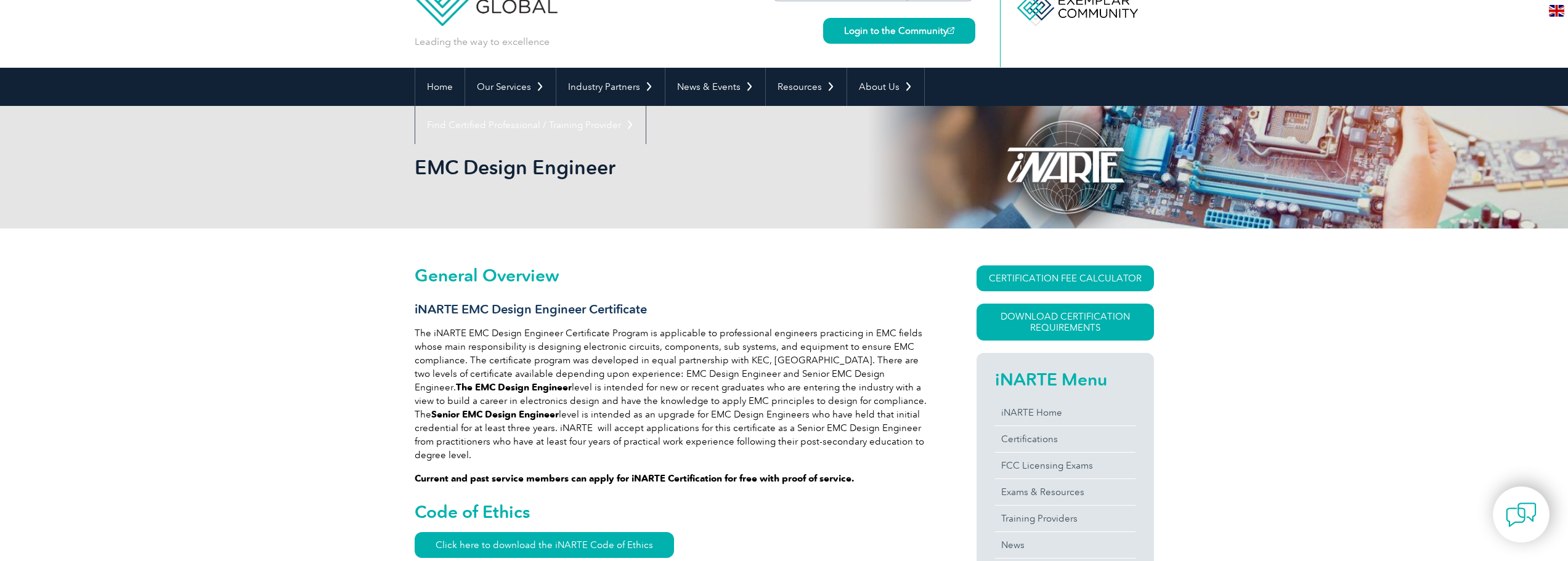
scroll to position [0, 0]
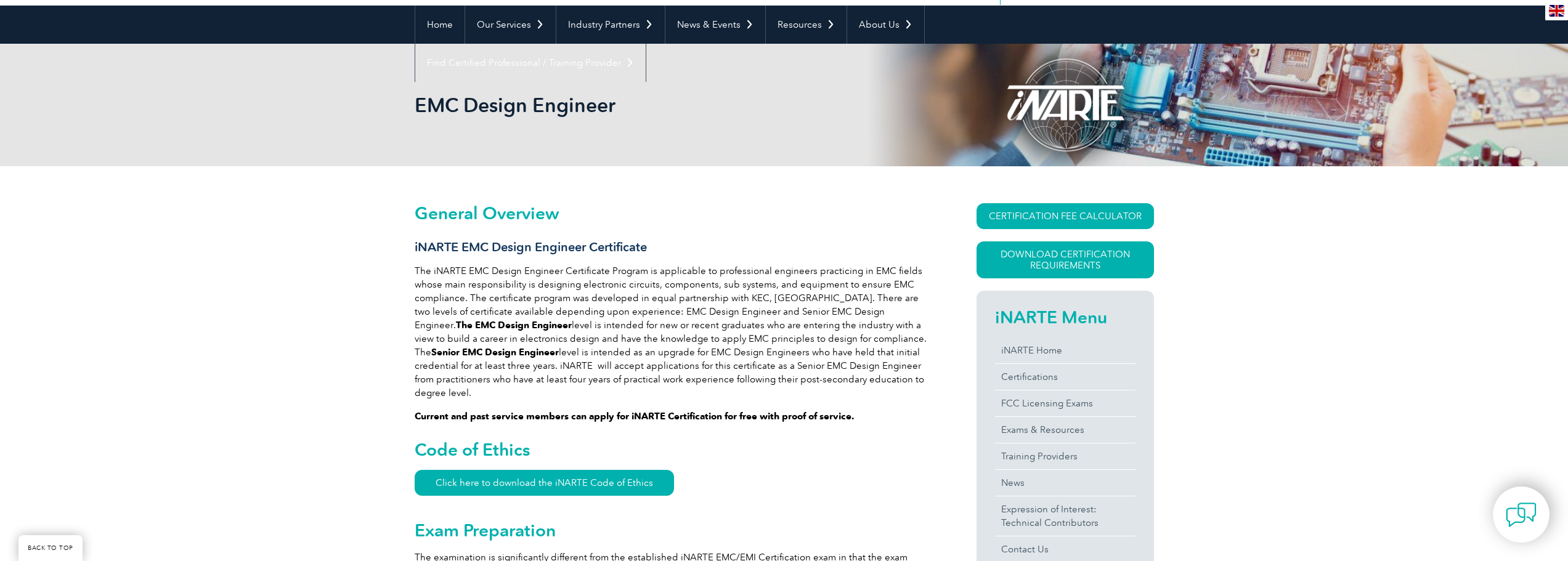
scroll to position [123, 0]
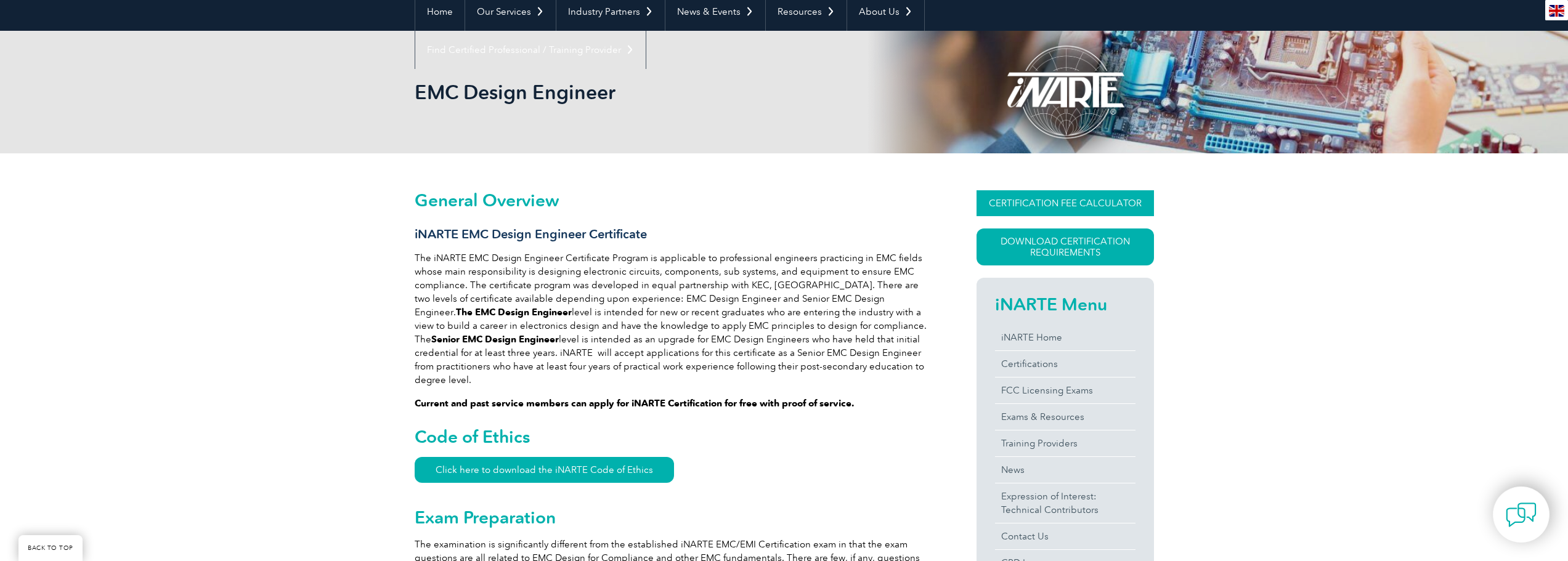
click at [1051, 201] on link "CERTIFICATION FEE CALCULATOR" at bounding box center [1066, 202] width 178 height 26
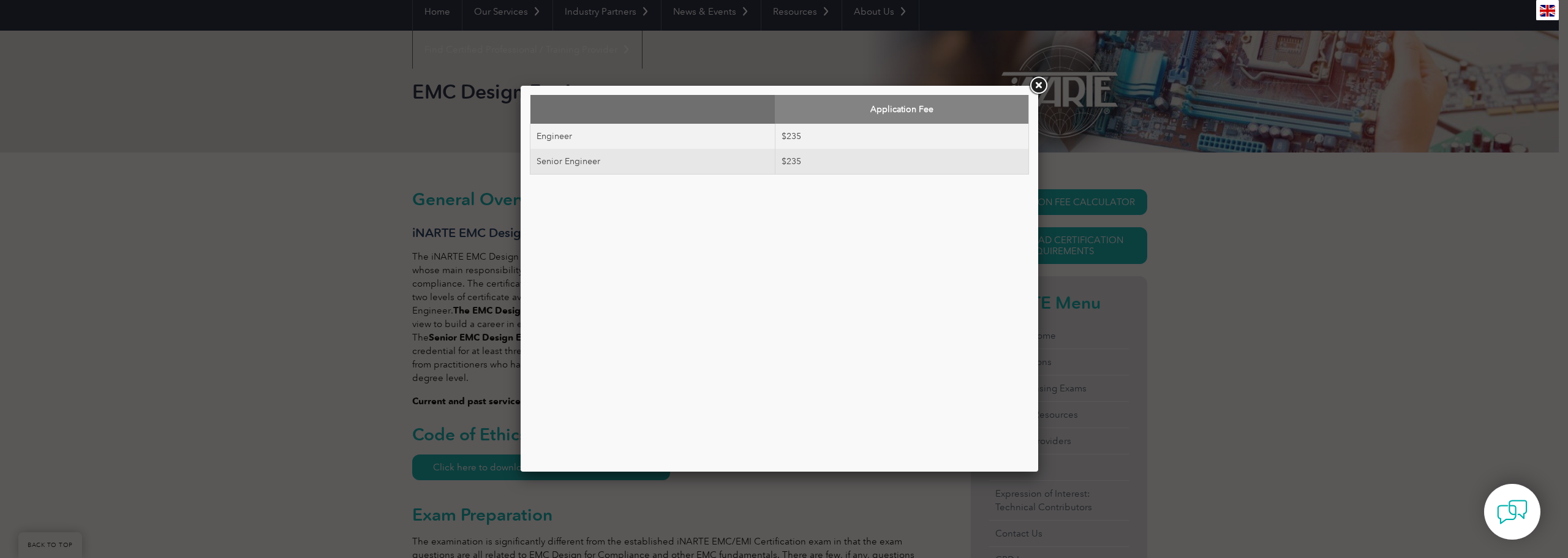
click at [1035, 91] on link at bounding box center [1037, 85] width 22 height 22
